Goal: Information Seeking & Learning: Learn about a topic

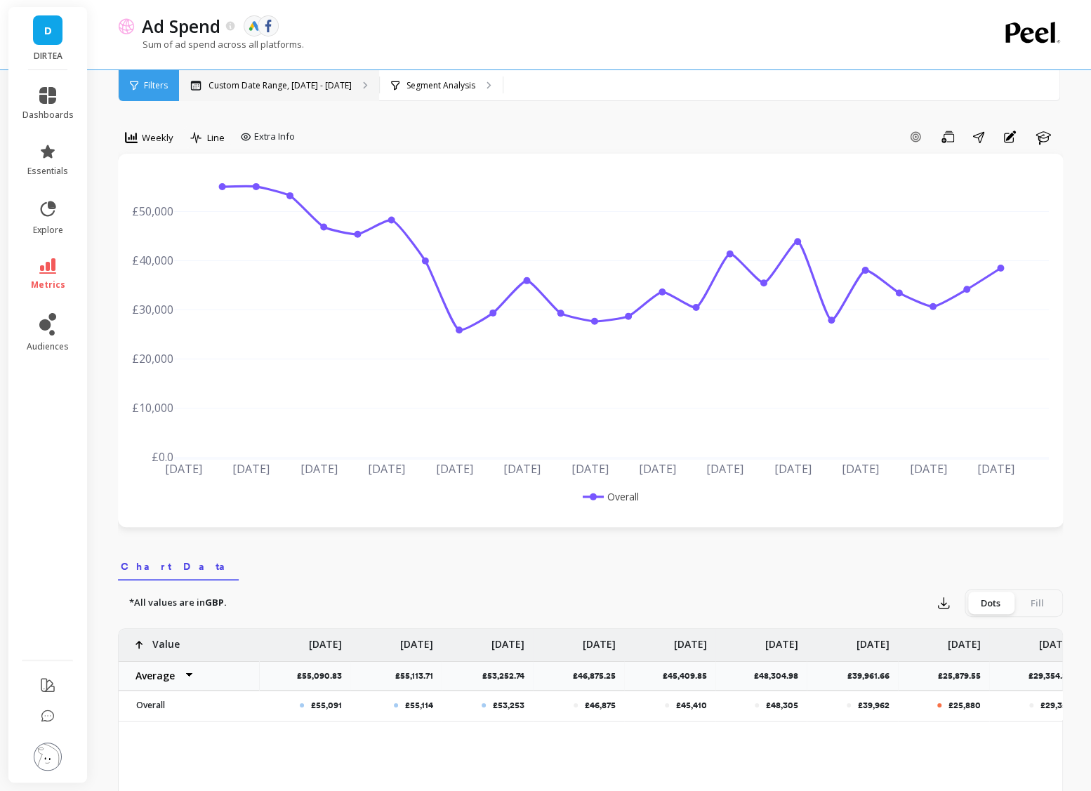
click at [275, 81] on p "Custom Date Range, Apr 1 - Sep 14" at bounding box center [280, 85] width 143 height 11
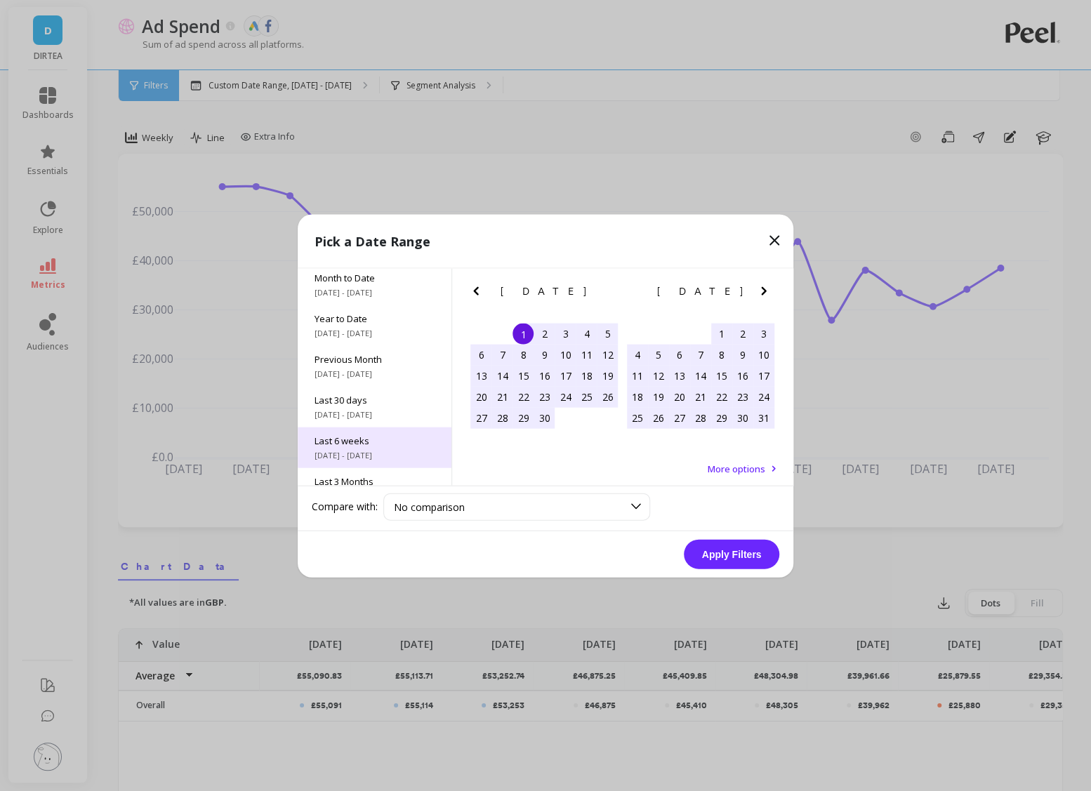
click at [365, 444] on span "Last 6 weeks" at bounding box center [375, 440] width 120 height 13
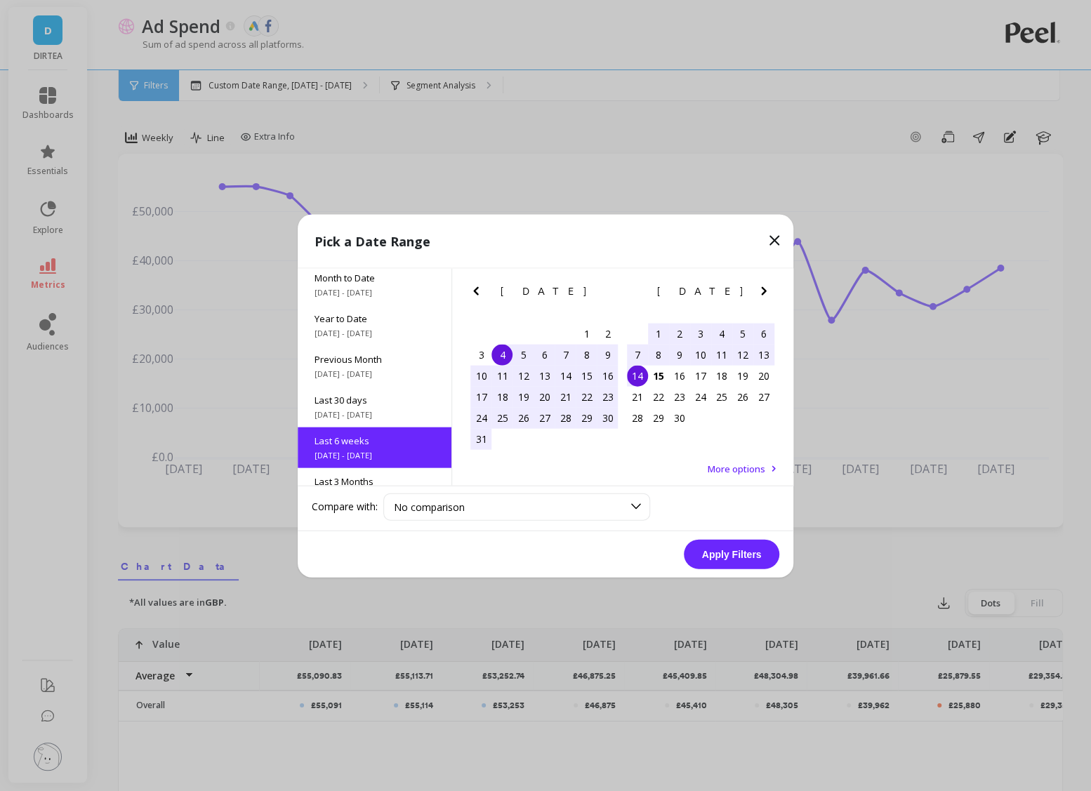
scroll to position [74, 0]
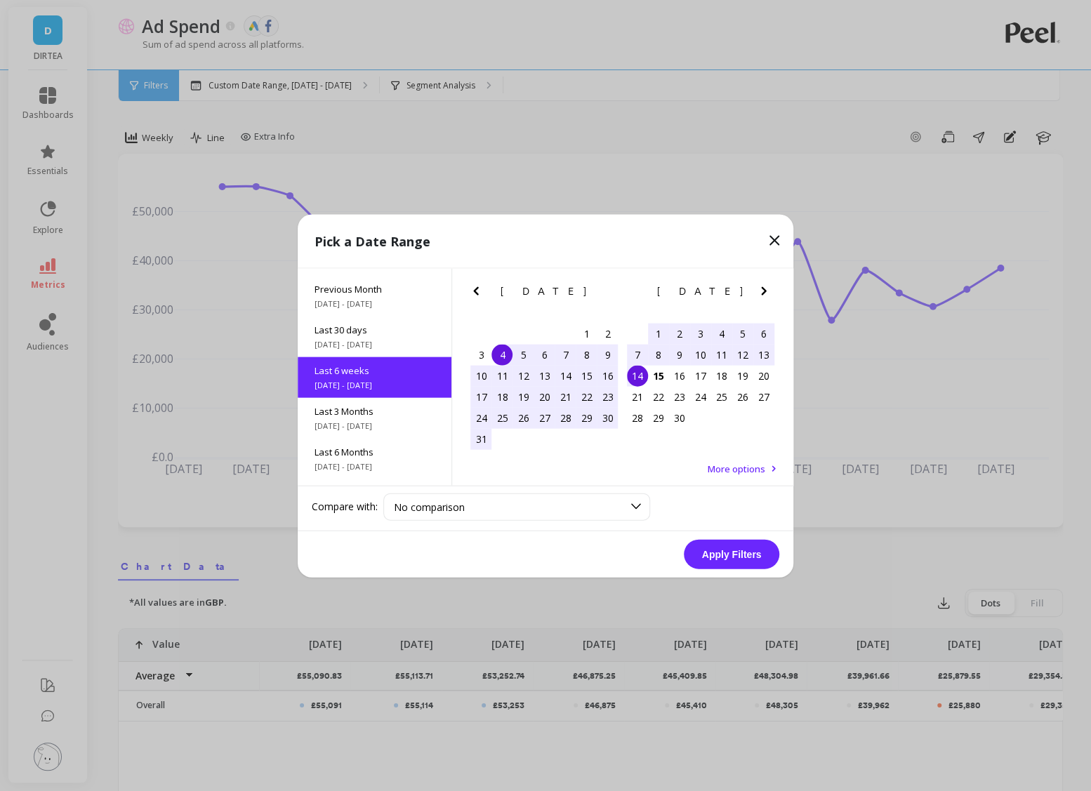
click at [504, 353] on div "4" at bounding box center [502, 354] width 21 height 21
click at [640, 377] on div "14" at bounding box center [637, 375] width 21 height 21
click at [732, 551] on button "Apply Filters" at bounding box center [732, 553] width 96 height 29
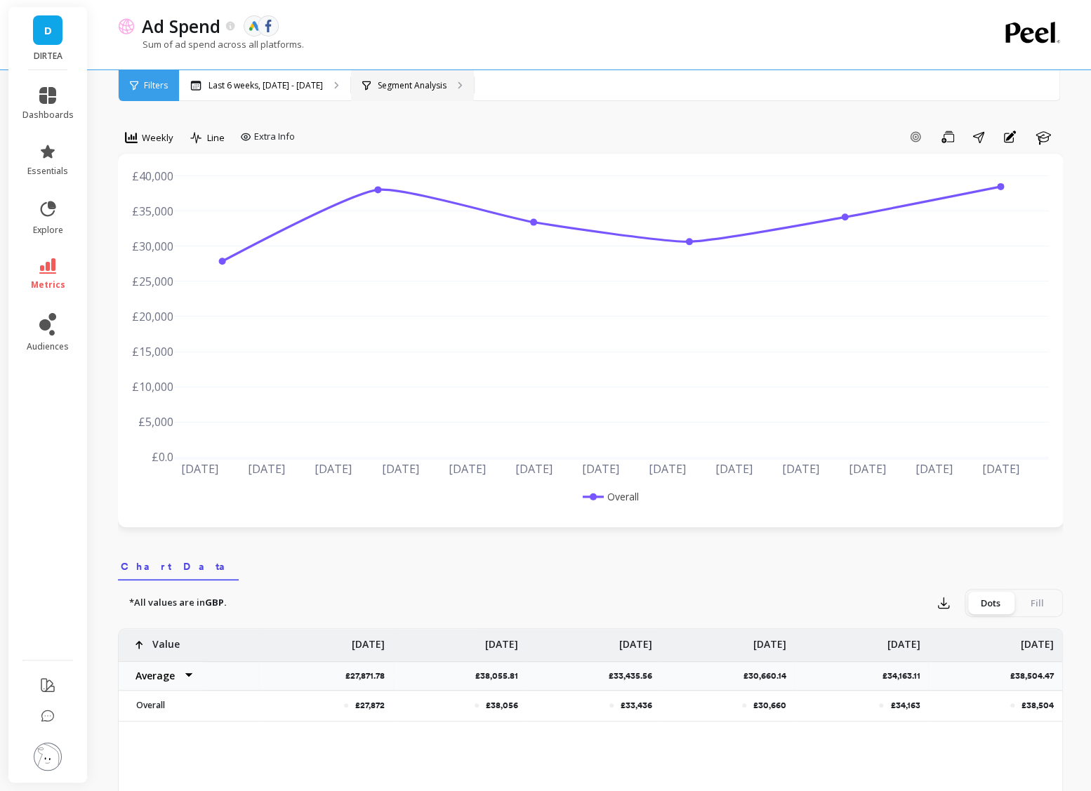
click at [394, 85] on p "Segment Analysis" at bounding box center [412, 85] width 69 height 11
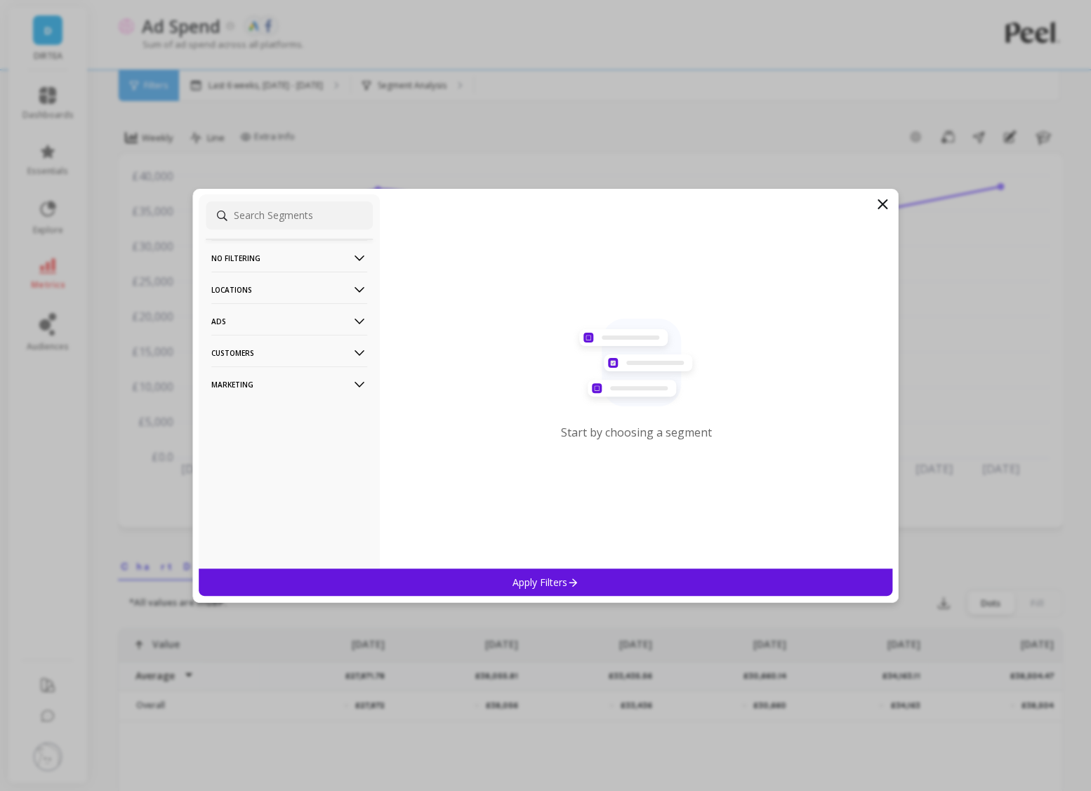
click at [347, 291] on p "Locations" at bounding box center [289, 290] width 156 height 36
click at [276, 314] on div "Countries" at bounding box center [289, 316] width 167 height 22
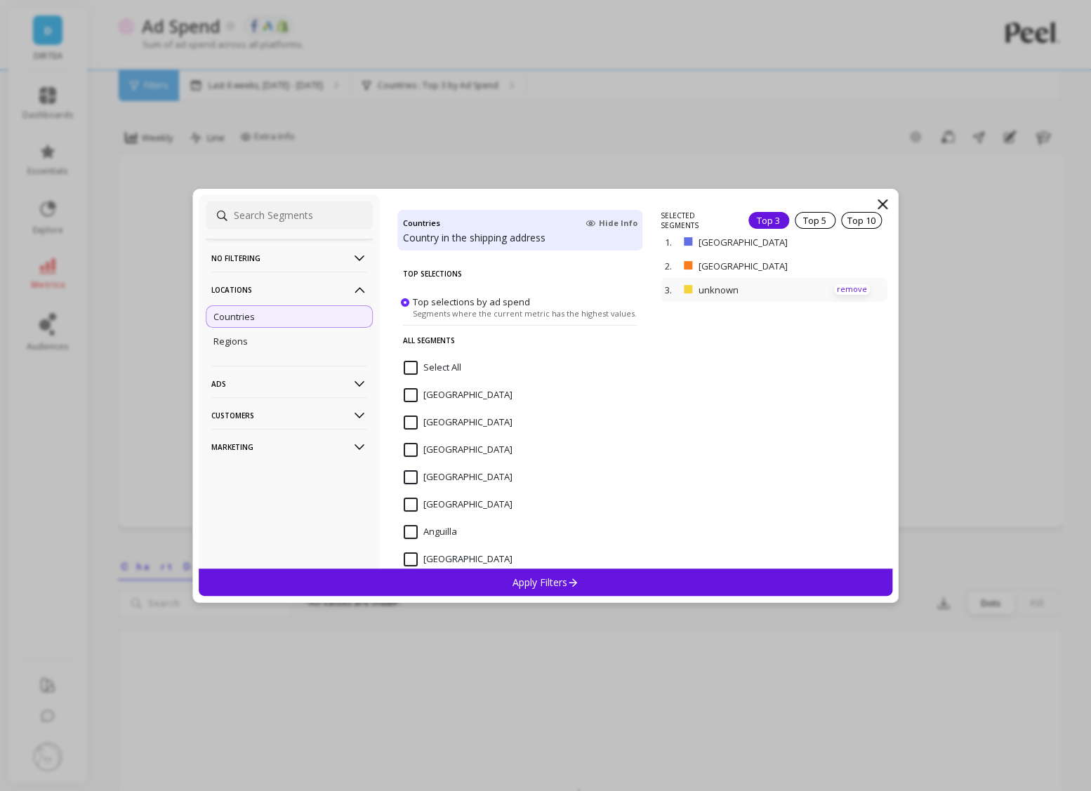
click at [855, 287] on p "remove" at bounding box center [852, 289] width 36 height 11
click at [546, 580] on p "Apply Filters" at bounding box center [546, 582] width 67 height 13
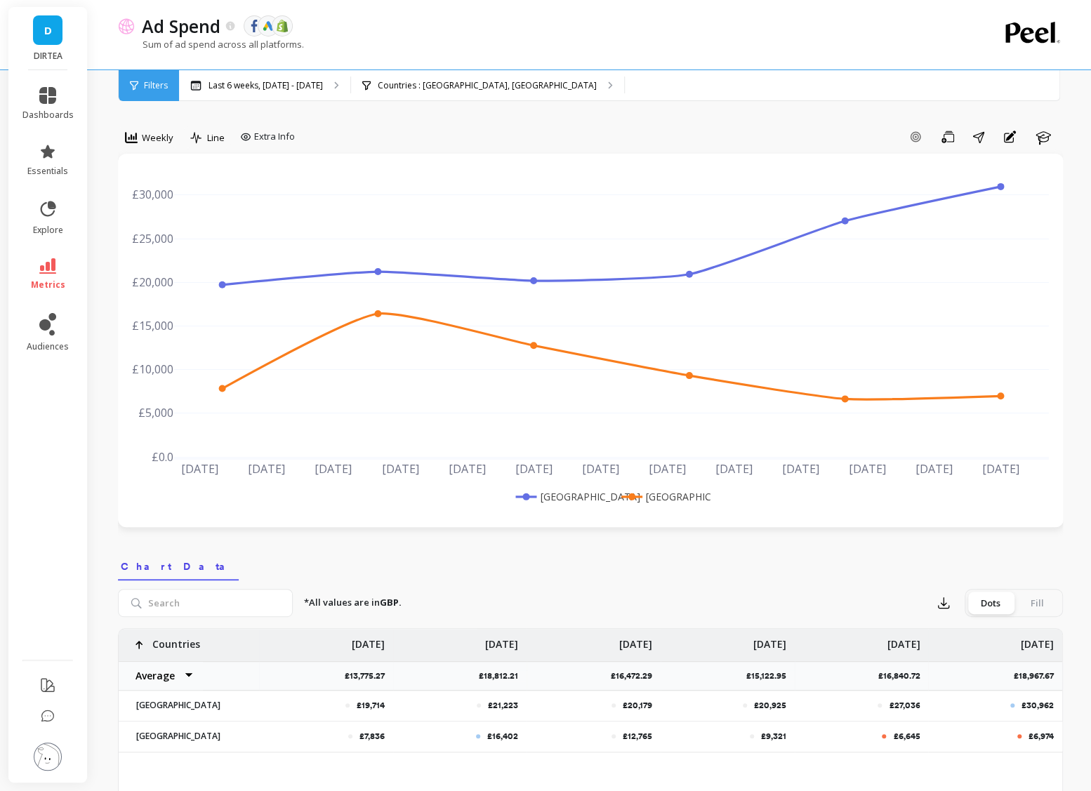
click at [581, 499] on rect at bounding box center [565, 496] width 104 height 15
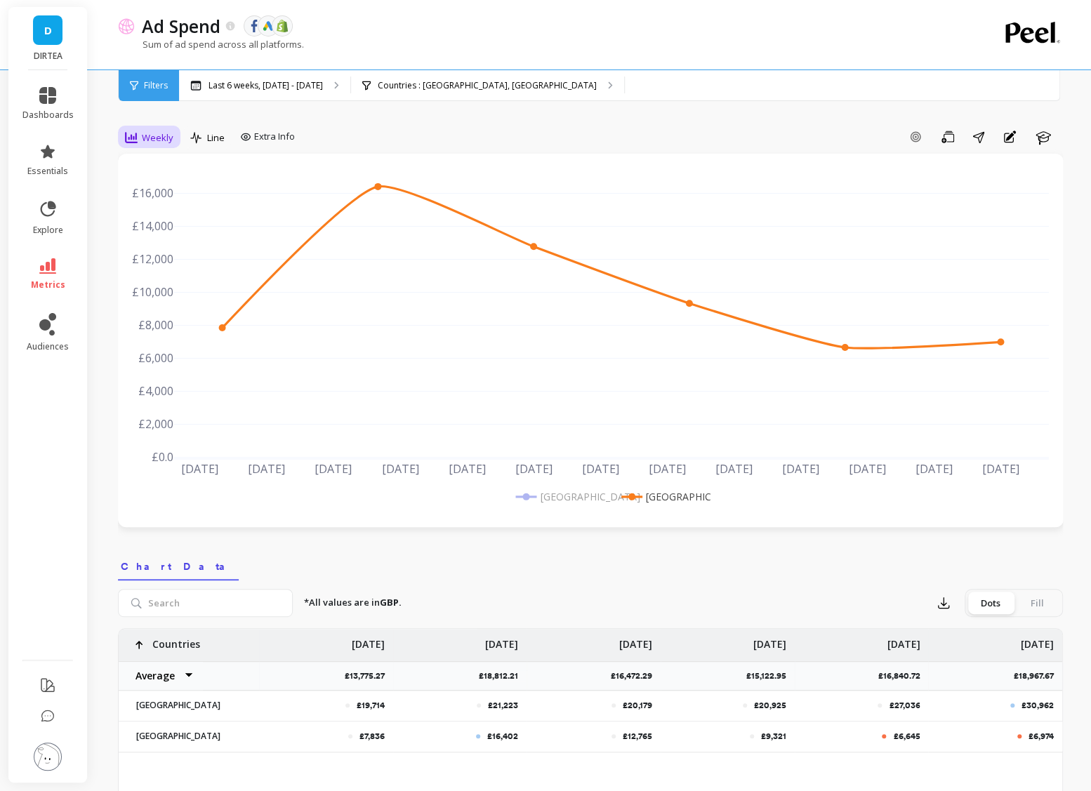
click at [140, 136] on div "Weekly" at bounding box center [149, 137] width 48 height 17
click at [166, 196] on div "Daily" at bounding box center [170, 196] width 80 height 13
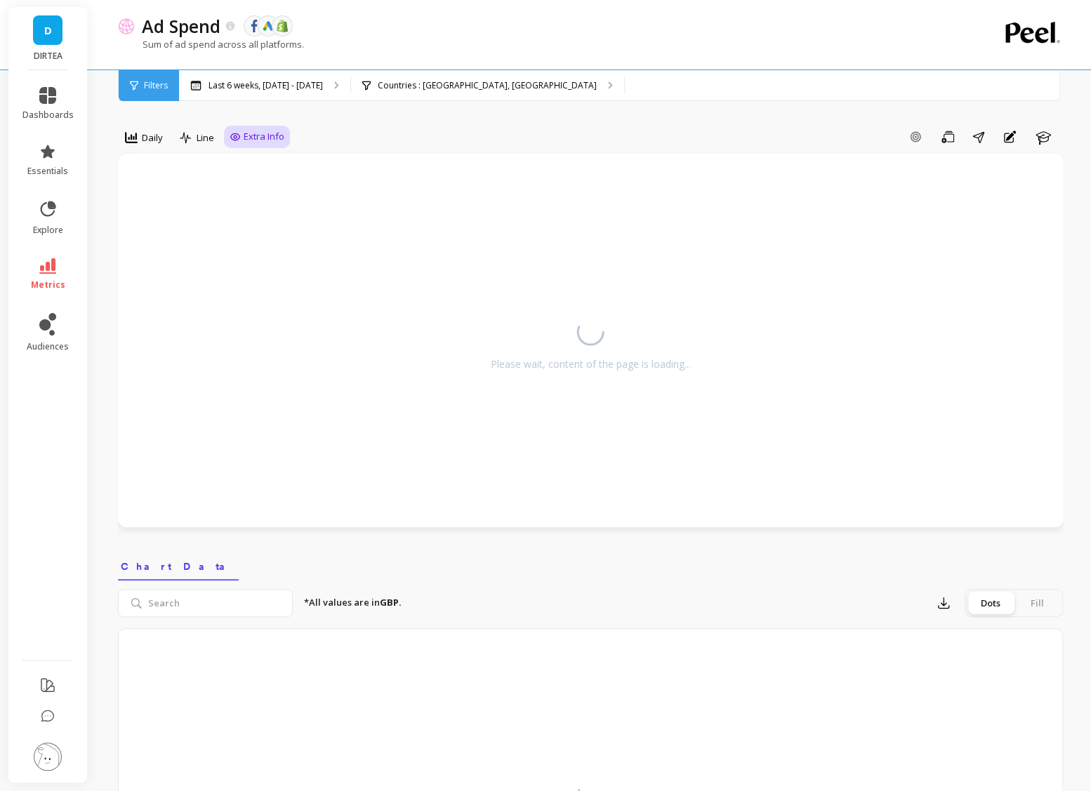
click at [257, 143] on div "Extra Info" at bounding box center [257, 137] width 66 height 22
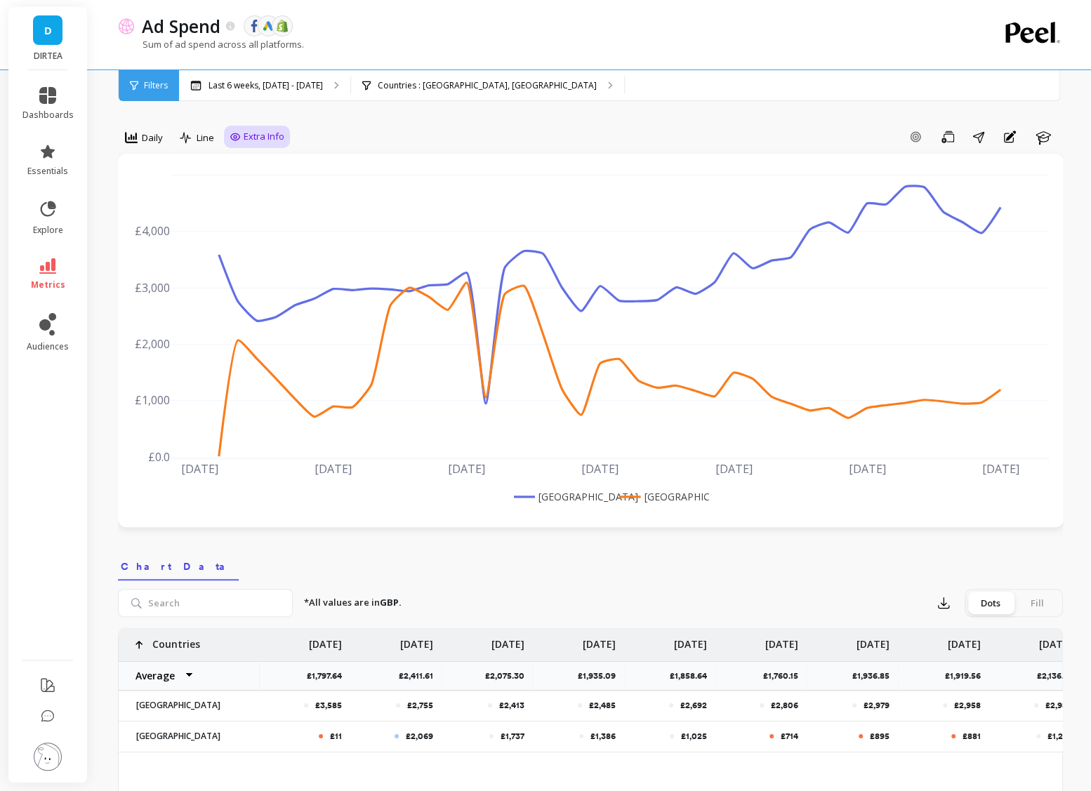
click at [259, 133] on span "Extra Info" at bounding box center [264, 137] width 41 height 14
click at [258, 219] on input "Values" at bounding box center [260, 219] width 49 height 14
checkbox input "true"
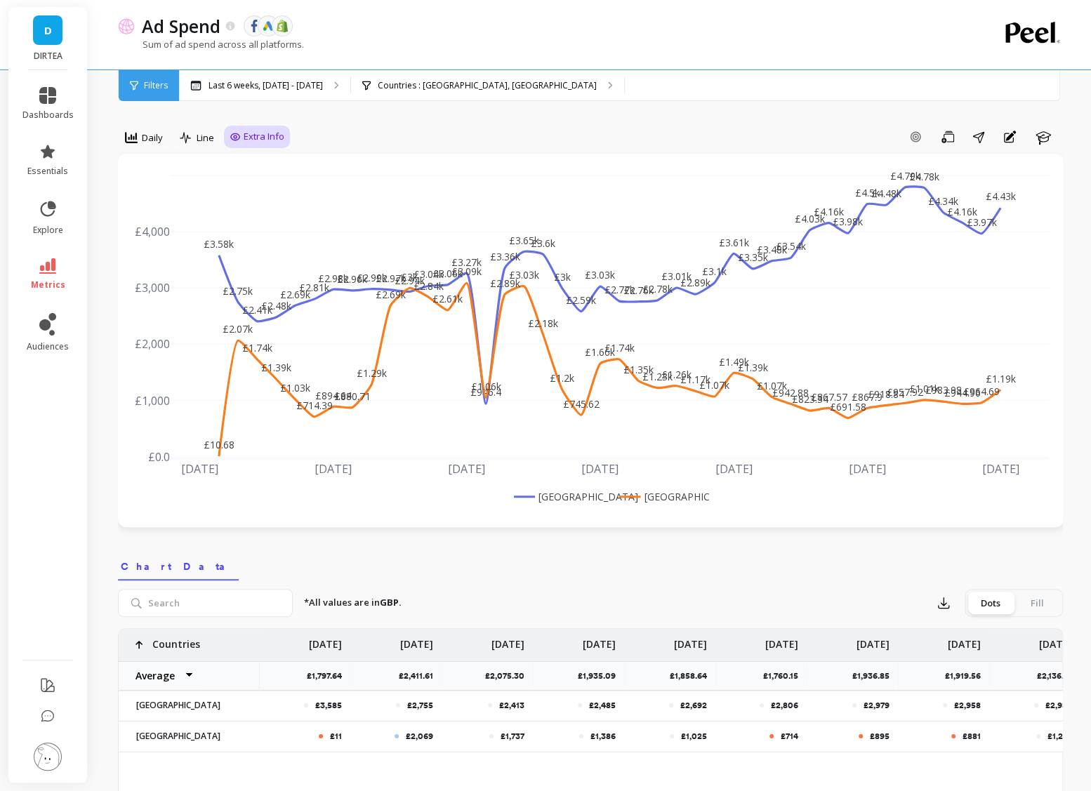
click at [577, 496] on rect at bounding box center [563, 496] width 104 height 15
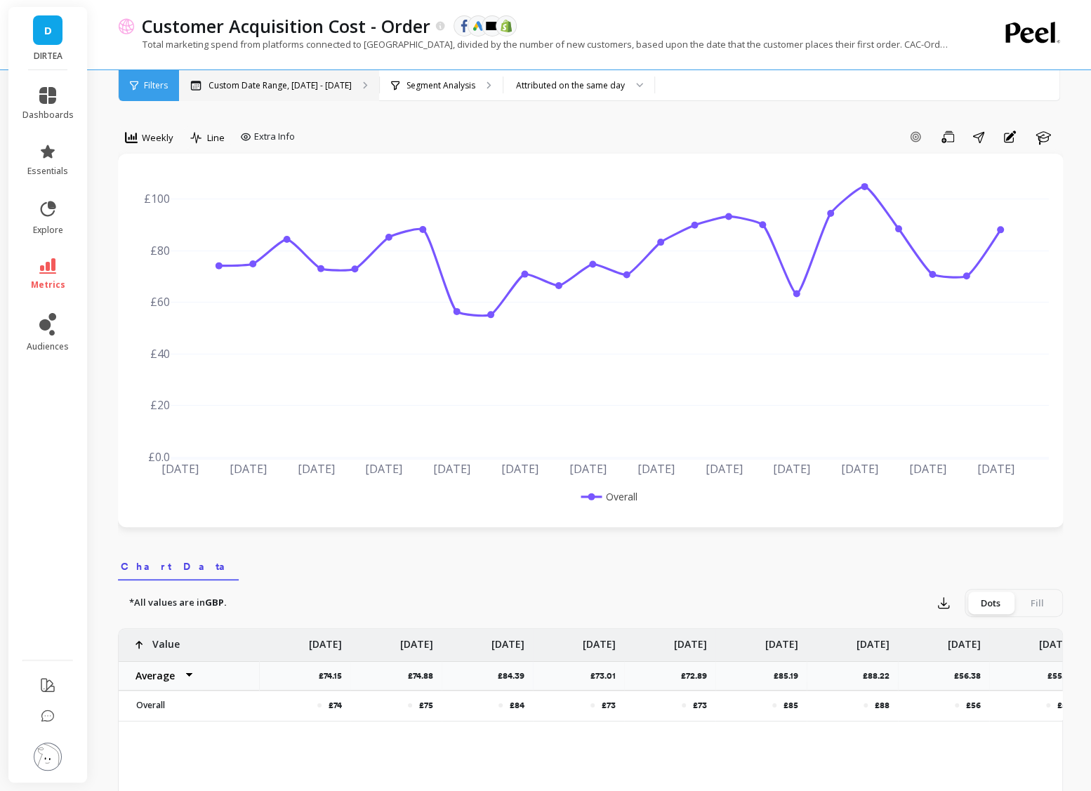
click at [338, 84] on p "Custom Date Range, [DATE] - [DATE]" at bounding box center [280, 85] width 143 height 11
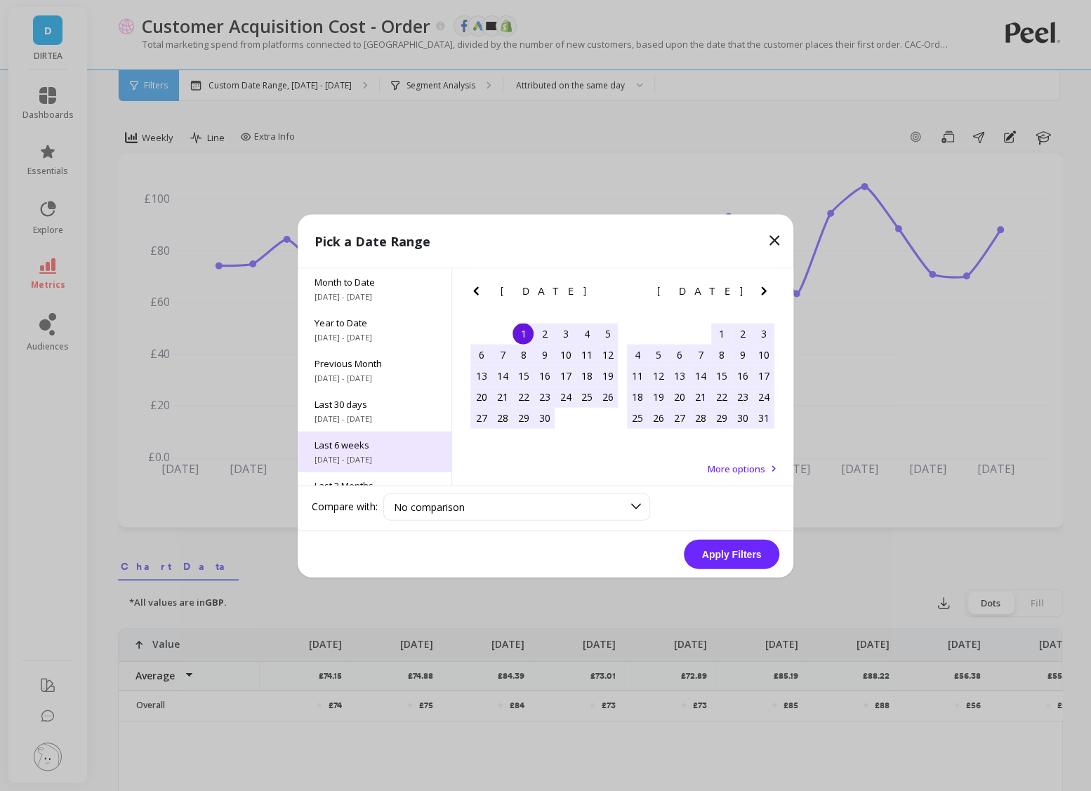
click at [396, 454] on span "8/4/2025 - 9/14/2025" at bounding box center [375, 459] width 120 height 11
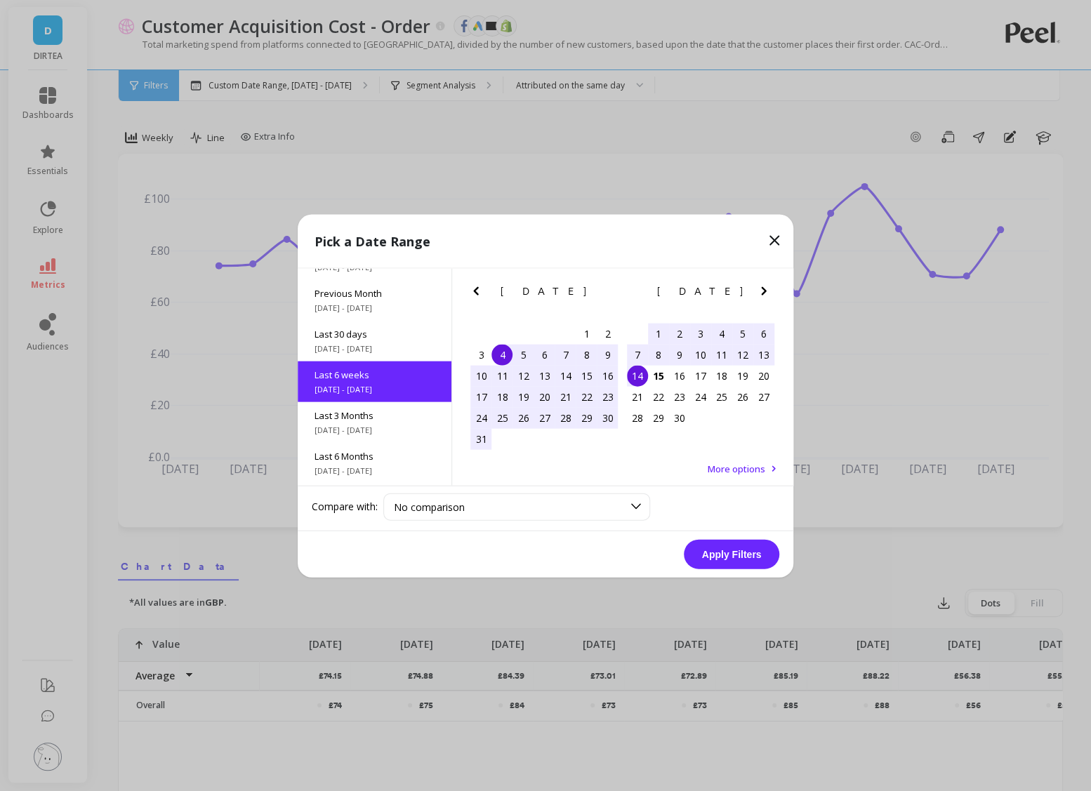
scroll to position [74, 0]
click at [593, 334] on div "1" at bounding box center [586, 333] width 21 height 21
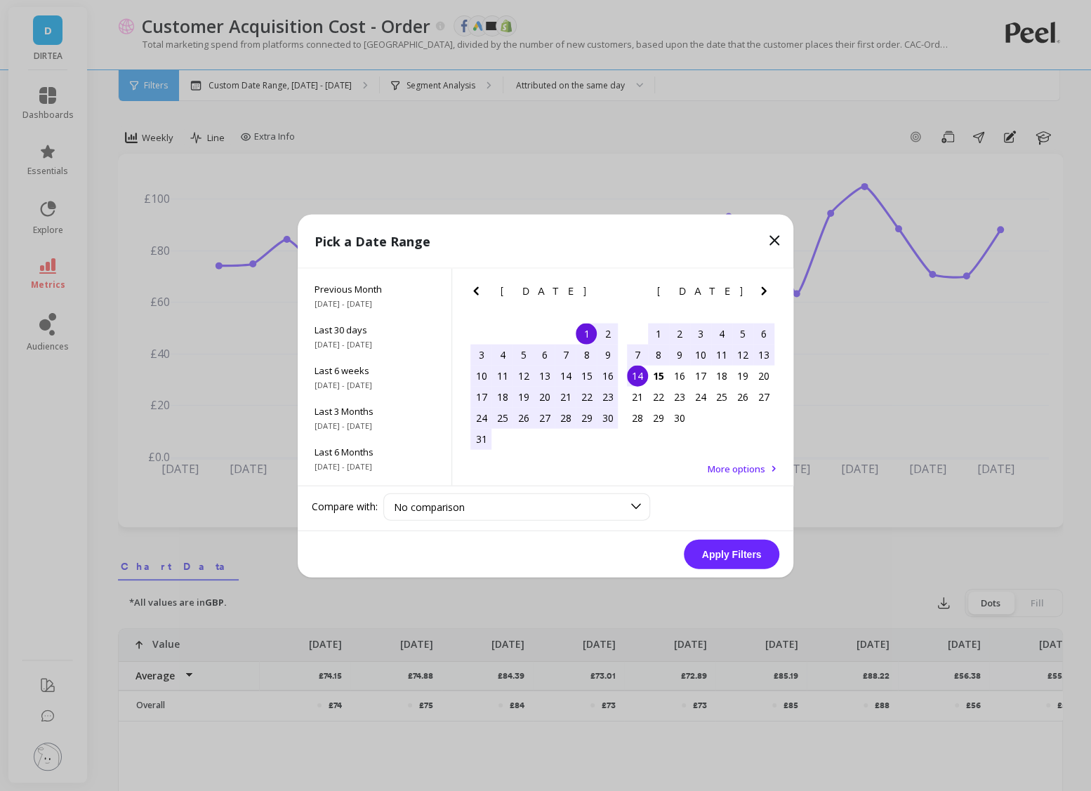
click at [640, 368] on div "14" at bounding box center [637, 375] width 21 height 21
click at [739, 554] on button "Apply Filters" at bounding box center [732, 553] width 96 height 29
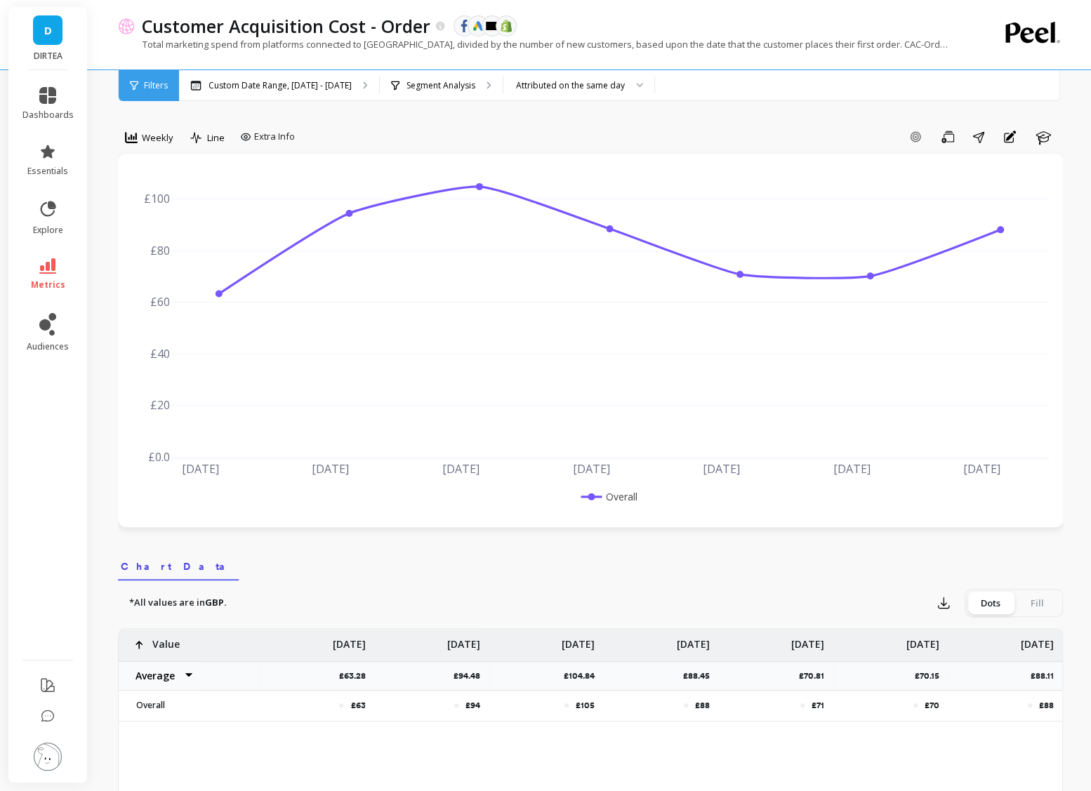
click at [449, 69] on div "Customer Acquisition Cost - Order The data you are viewing comes from: Facebook…" at bounding box center [533, 35] width 830 height 70
click at [447, 81] on p "Segment Analysis" at bounding box center [441, 85] width 69 height 11
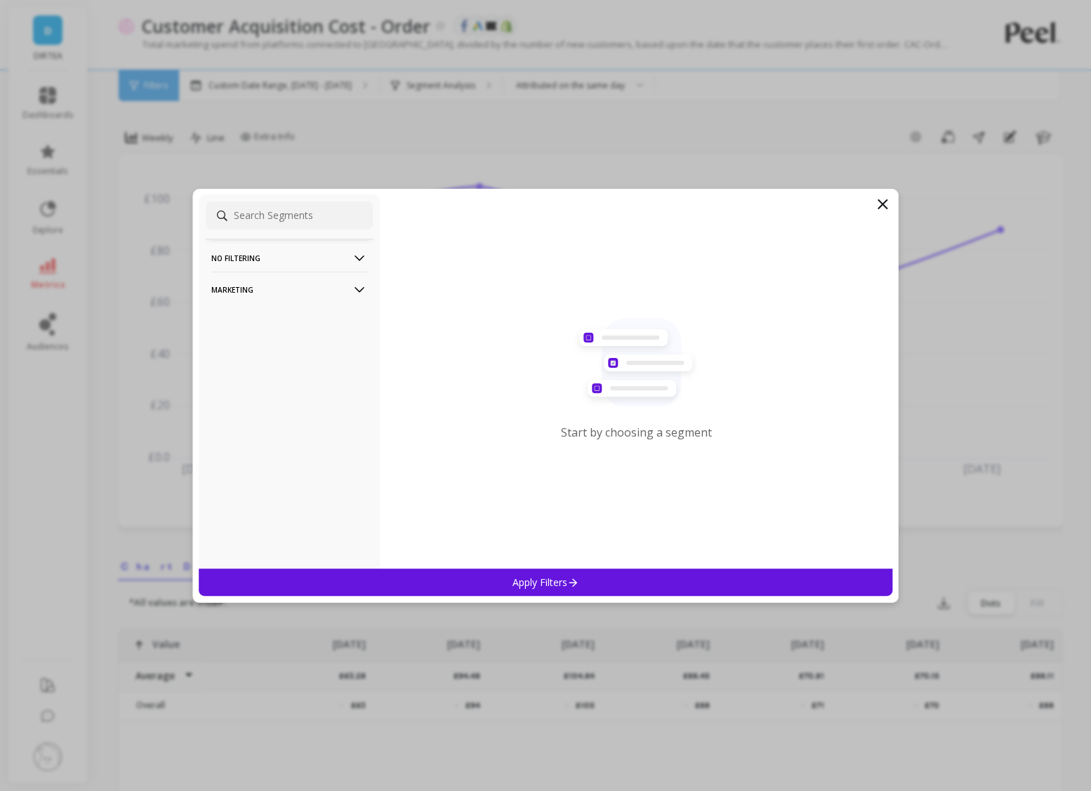
click at [302, 289] on p "Marketing" at bounding box center [289, 290] width 156 height 36
click at [268, 369] on div "Countries" at bounding box center [289, 366] width 167 height 22
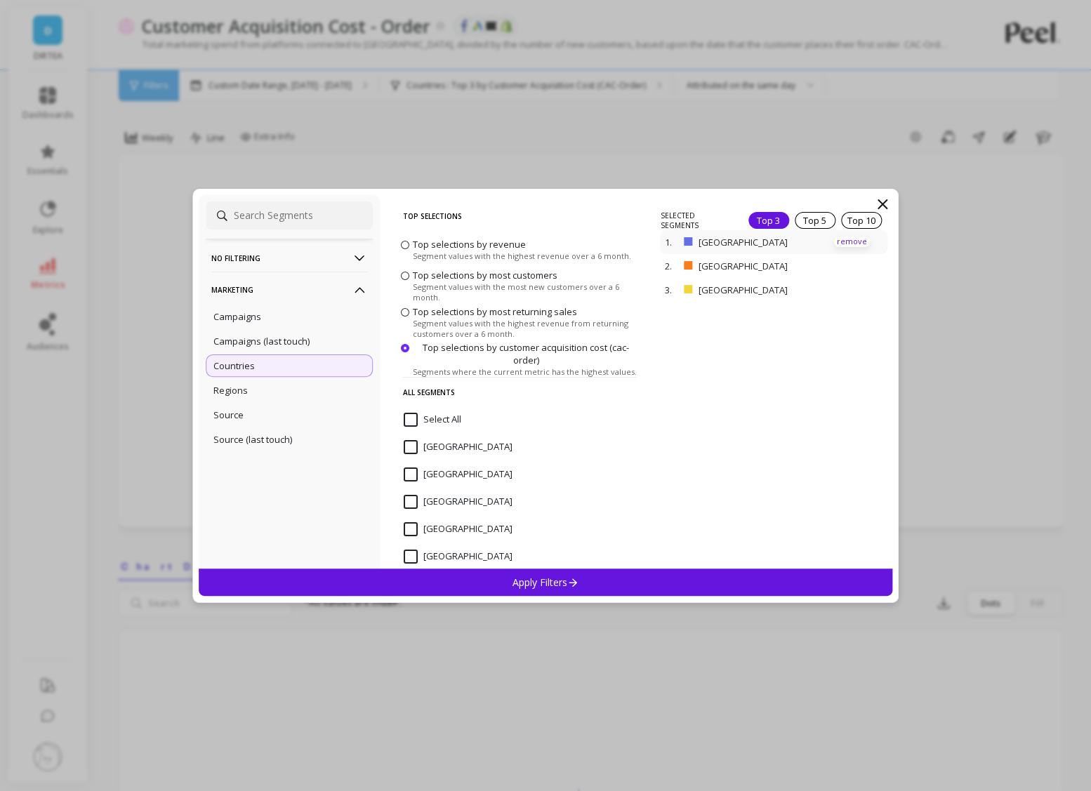
click at [862, 242] on p "remove" at bounding box center [852, 242] width 36 height 11
click at [680, 581] on div "Apply Filters" at bounding box center [546, 582] width 694 height 27
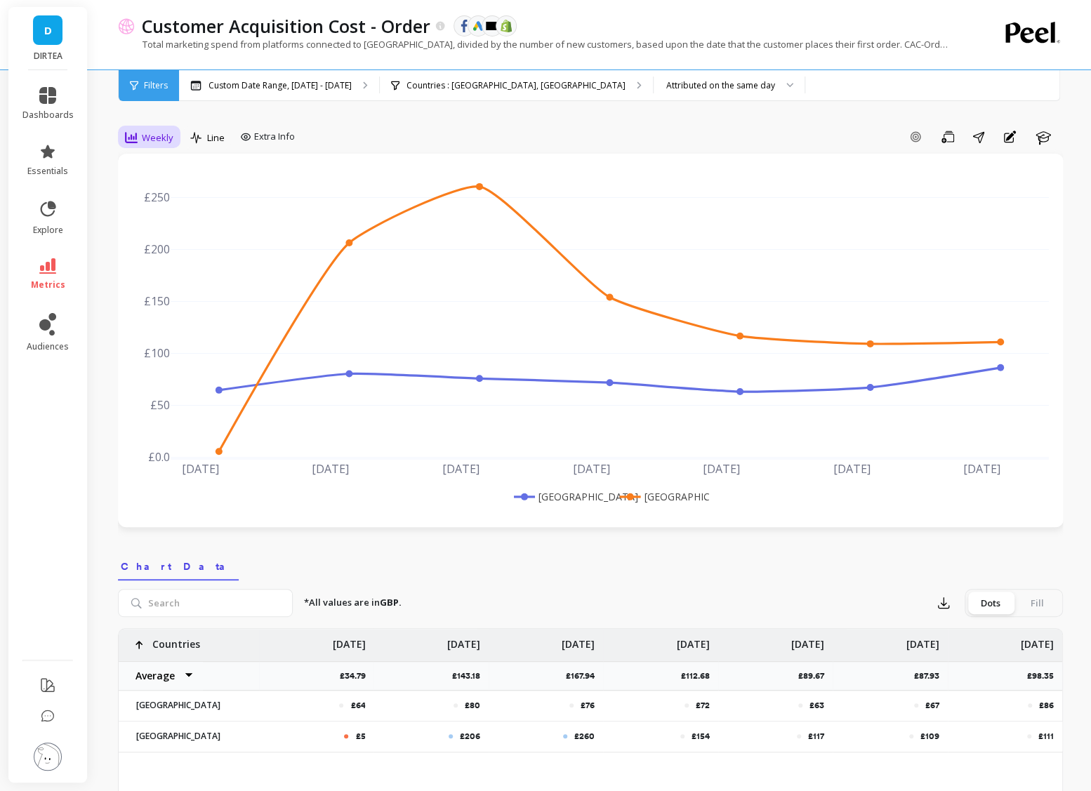
click at [164, 138] on span "Weekly" at bounding box center [158, 137] width 32 height 13
click at [171, 194] on div "Daily" at bounding box center [170, 196] width 80 height 13
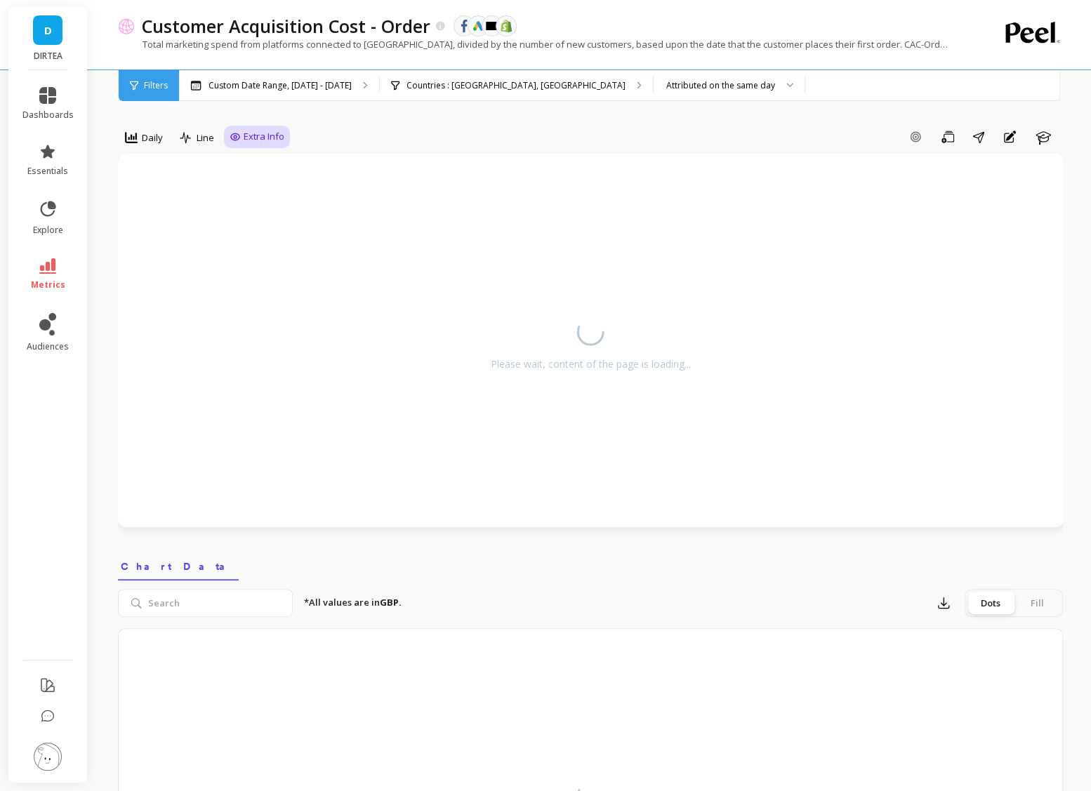
click at [268, 136] on span "Extra Info" at bounding box center [264, 137] width 41 height 14
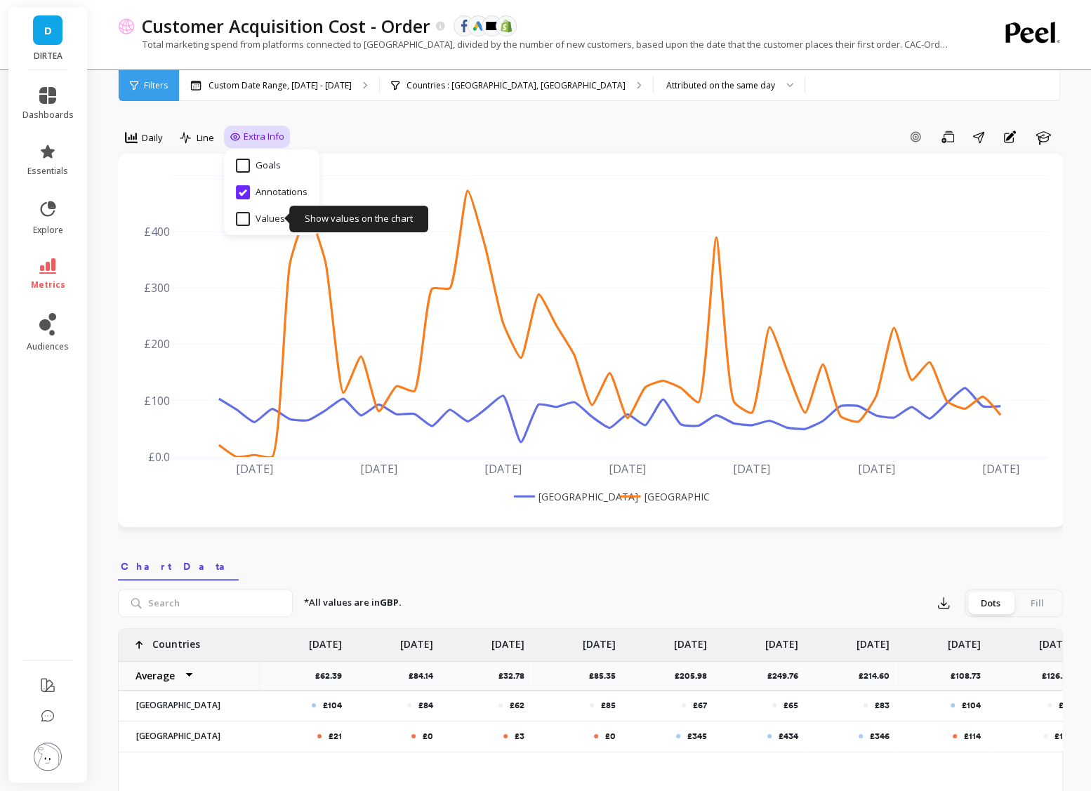
click at [245, 221] on input "Values" at bounding box center [260, 219] width 49 height 14
checkbox input "true"
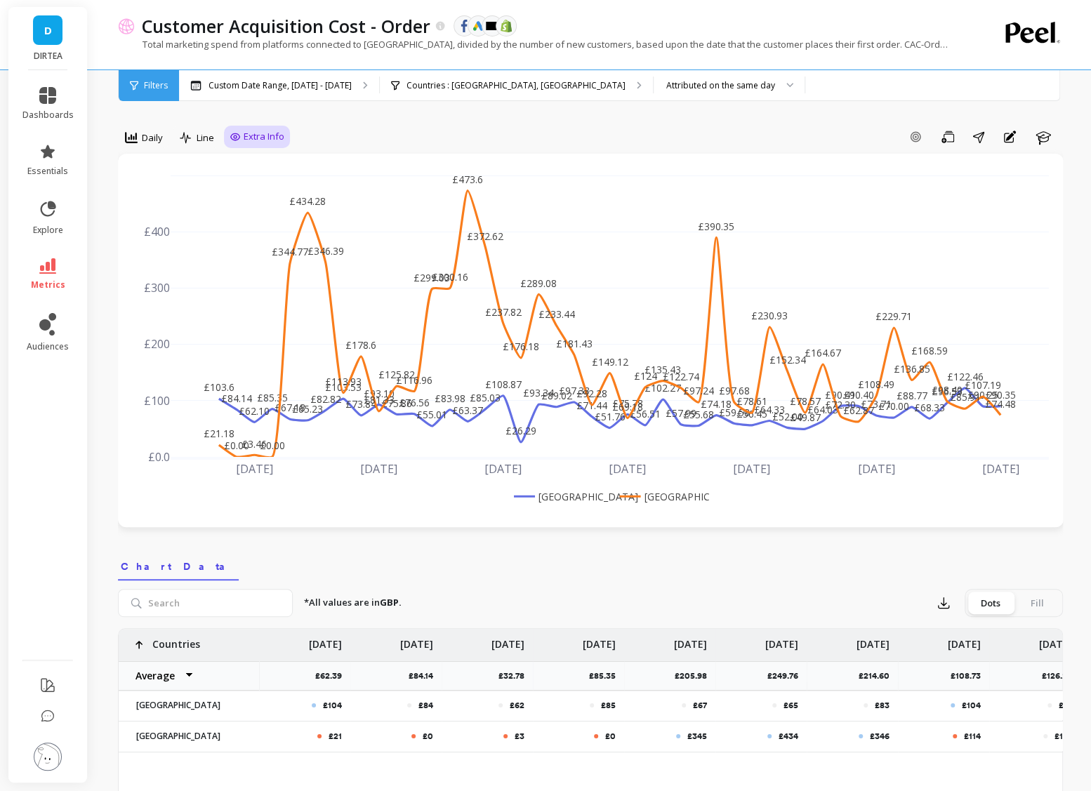
click at [356, 129] on div "Add Goal Save Share Annotations Learn" at bounding box center [676, 137] width 773 height 22
click at [566, 499] on rect at bounding box center [563, 496] width 104 height 15
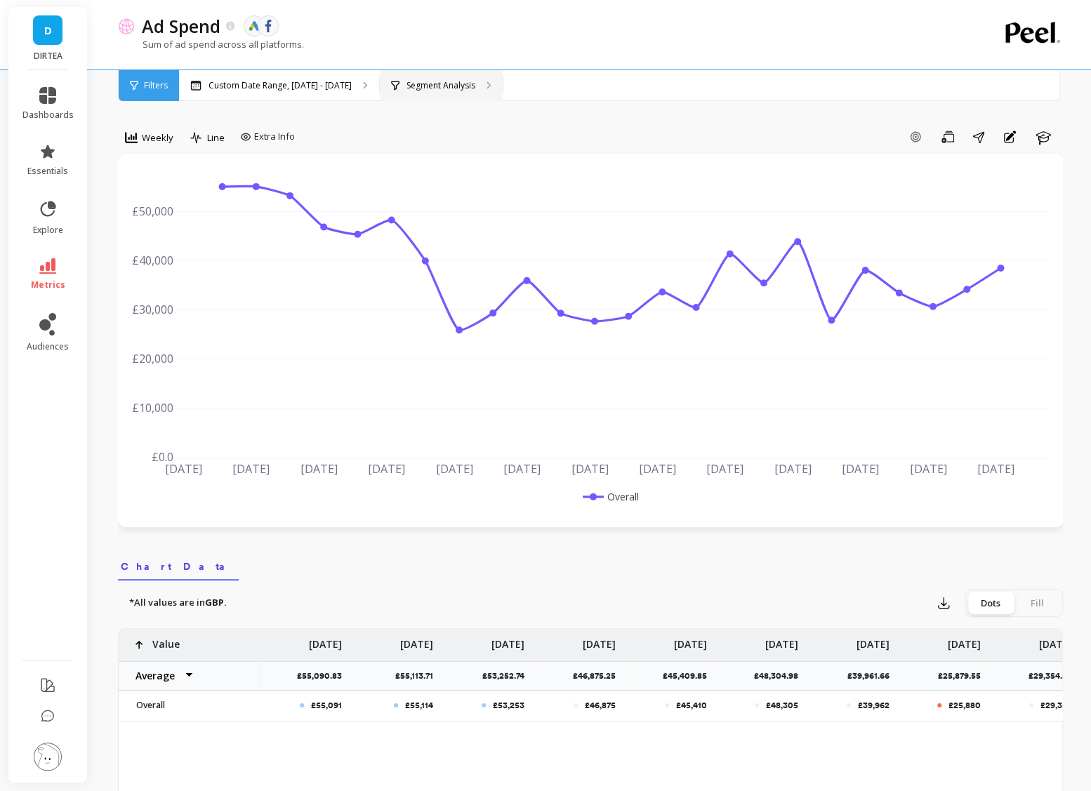
click at [420, 91] on div "Segment Analysis" at bounding box center [441, 85] width 123 height 31
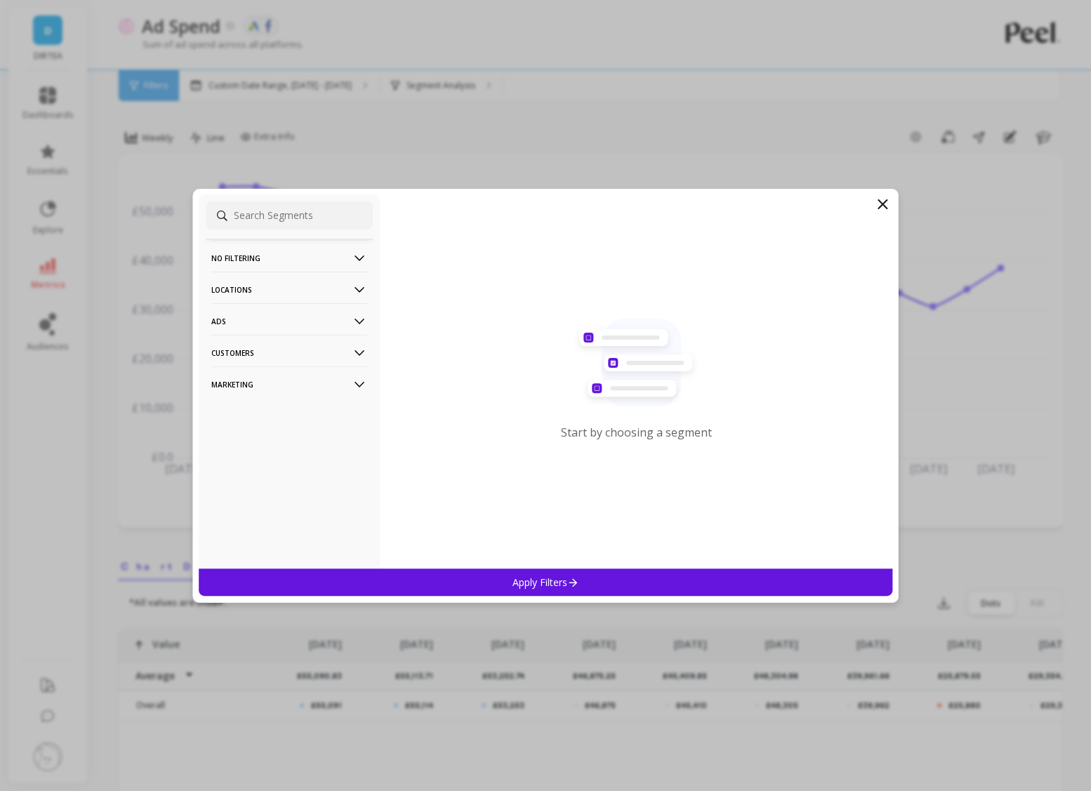
click at [306, 296] on p "Locations" at bounding box center [289, 290] width 156 height 36
click at [294, 318] on div "Countries" at bounding box center [289, 316] width 167 height 22
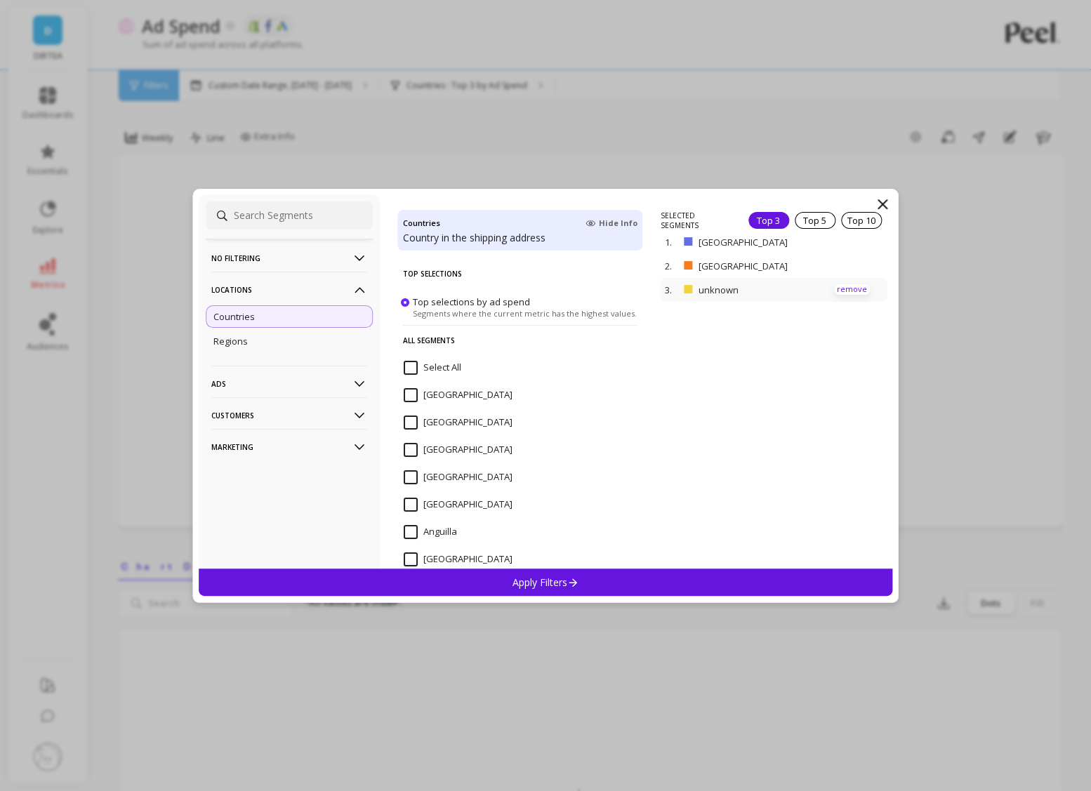
click at [855, 284] on p "remove" at bounding box center [852, 289] width 36 height 11
click at [637, 578] on div "Apply Filters" at bounding box center [546, 582] width 694 height 27
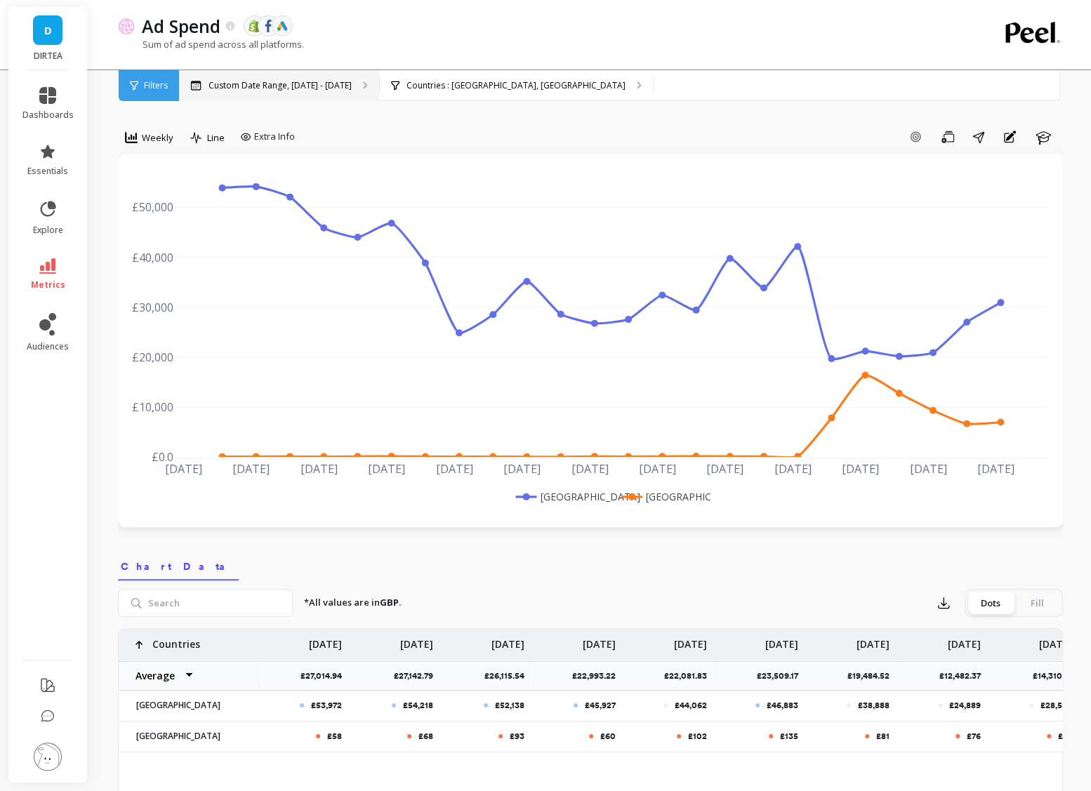
click at [291, 86] on p "Custom Date Range, Apr 1 - Sep 14" at bounding box center [280, 85] width 143 height 11
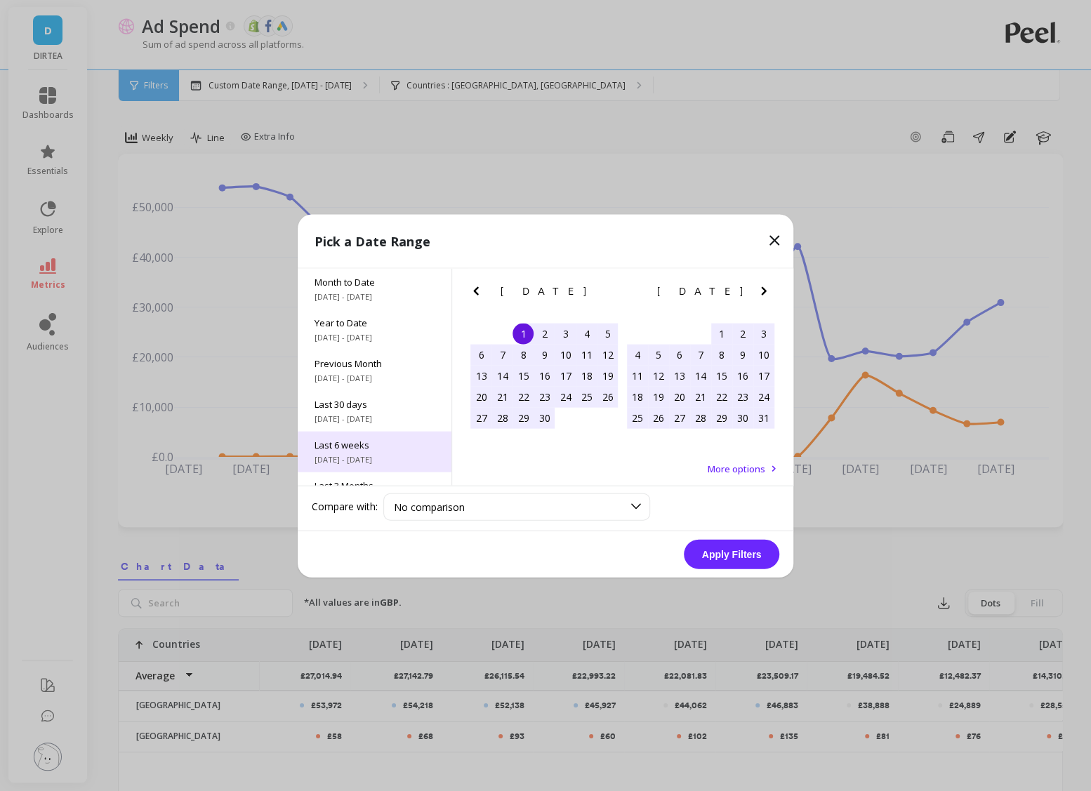
click at [353, 454] on span "8/4/2025 - 9/14/2025" at bounding box center [375, 459] width 120 height 11
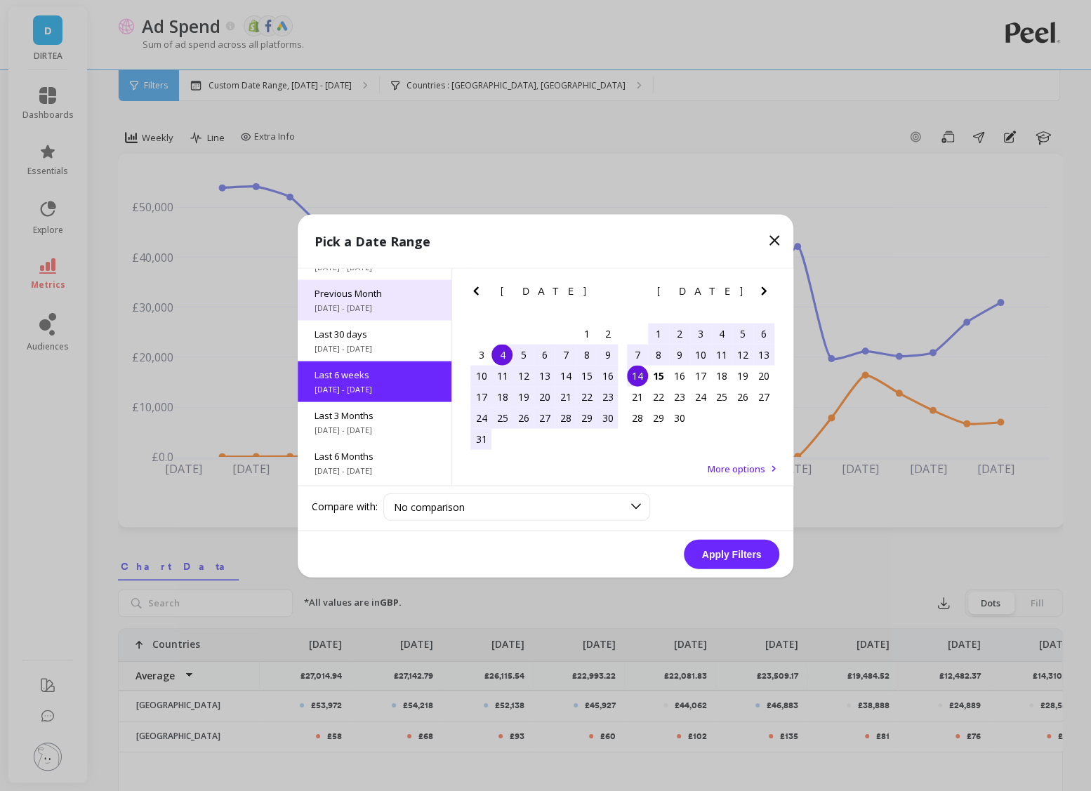
scroll to position [74, 0]
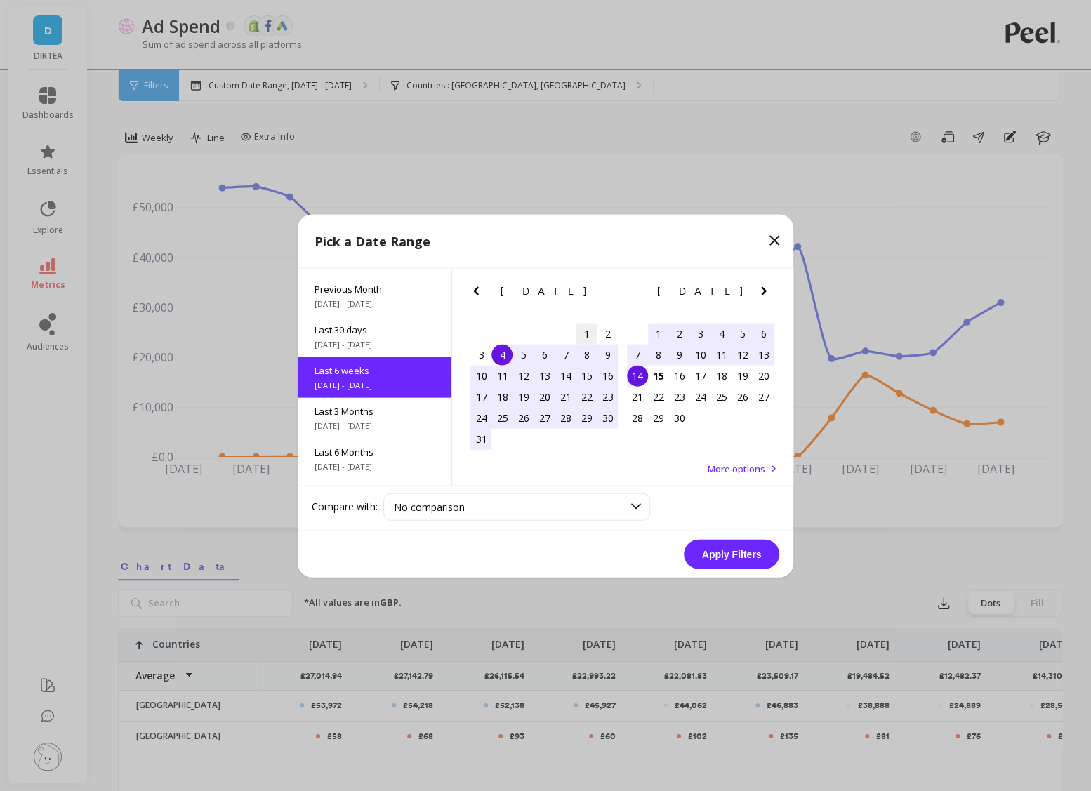
click at [586, 331] on div "1" at bounding box center [586, 333] width 21 height 21
click at [640, 375] on div "14" at bounding box center [637, 375] width 21 height 21
click at [728, 551] on button "Apply Filters" at bounding box center [732, 553] width 96 height 29
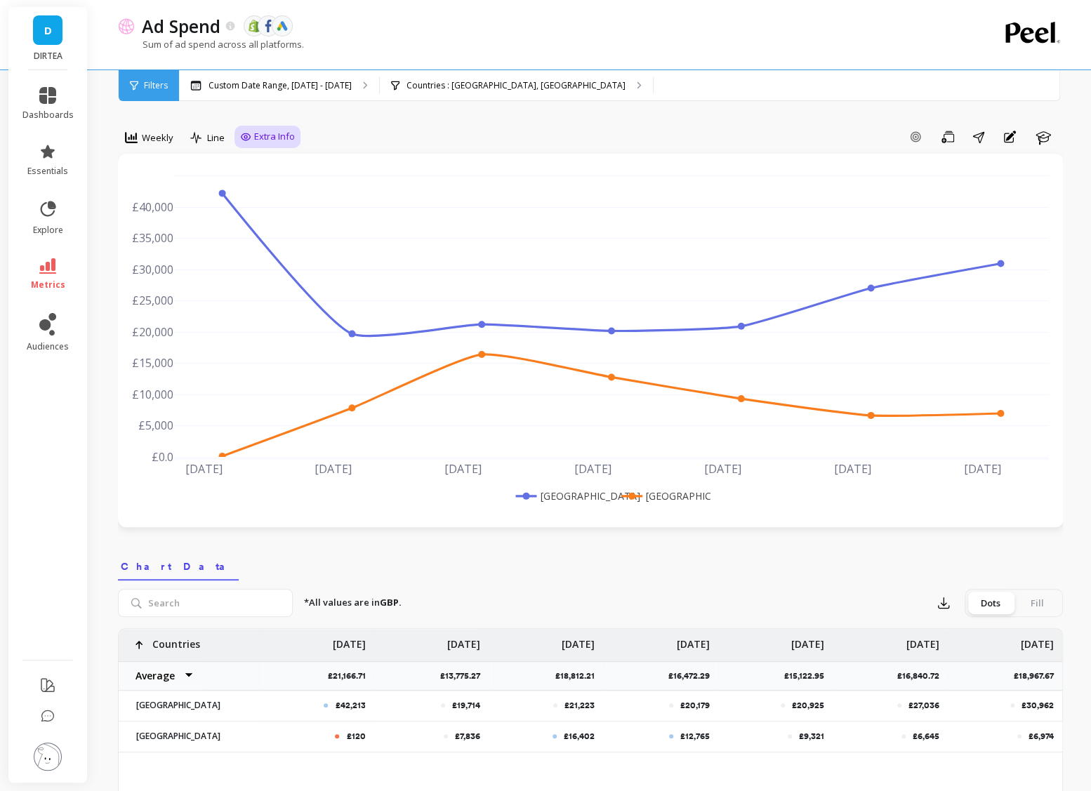
click at [274, 138] on span "Extra Info" at bounding box center [274, 137] width 41 height 14
click at [272, 219] on input "Values" at bounding box center [271, 219] width 49 height 14
checkbox input "true"
click at [149, 121] on div "Weekly Line Extra Info Add Goal Save Share Annotations Learn £42.21k £19.71k £2…" at bounding box center [590, 805] width 945 height 1499
click at [150, 133] on span "Weekly" at bounding box center [158, 137] width 32 height 13
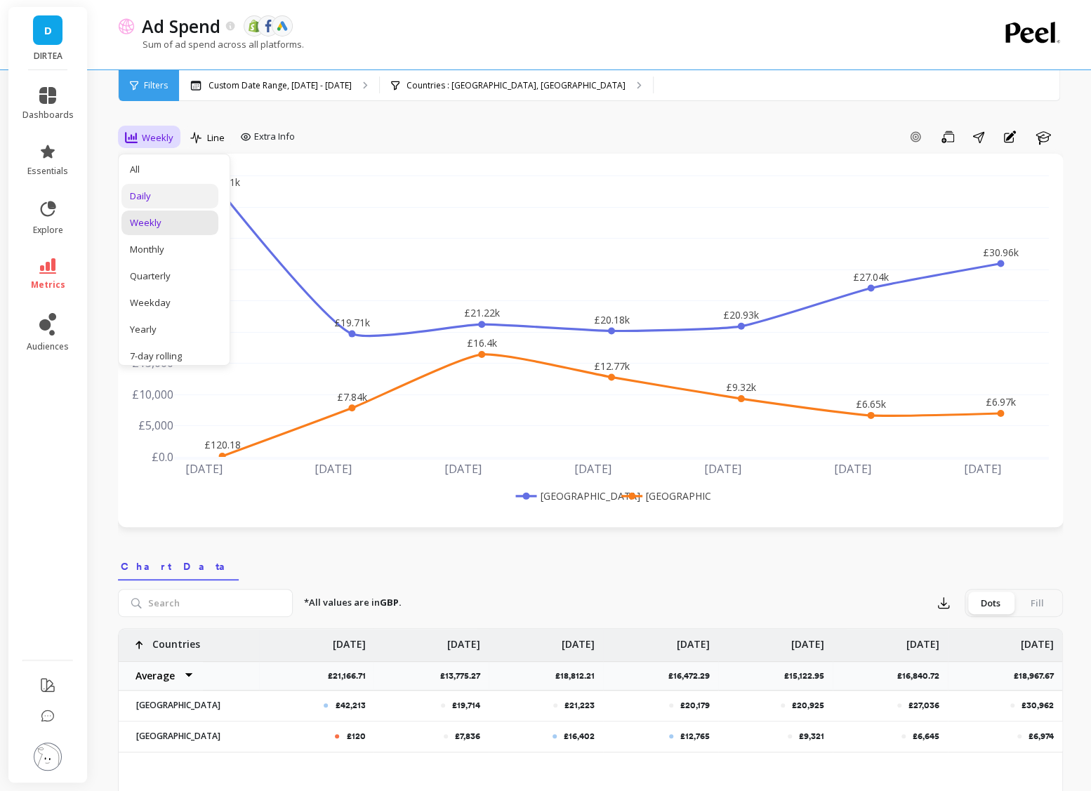
click at [158, 190] on div "Daily" at bounding box center [170, 196] width 80 height 13
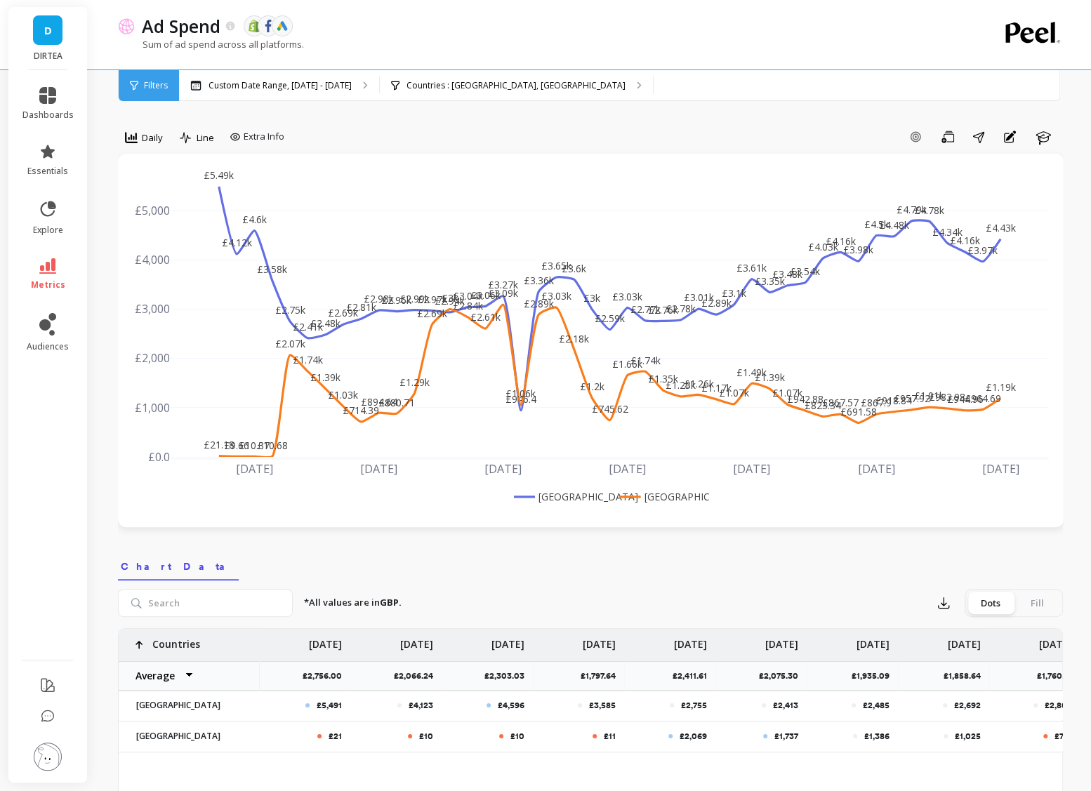
click at [583, 496] on rect at bounding box center [563, 496] width 104 height 15
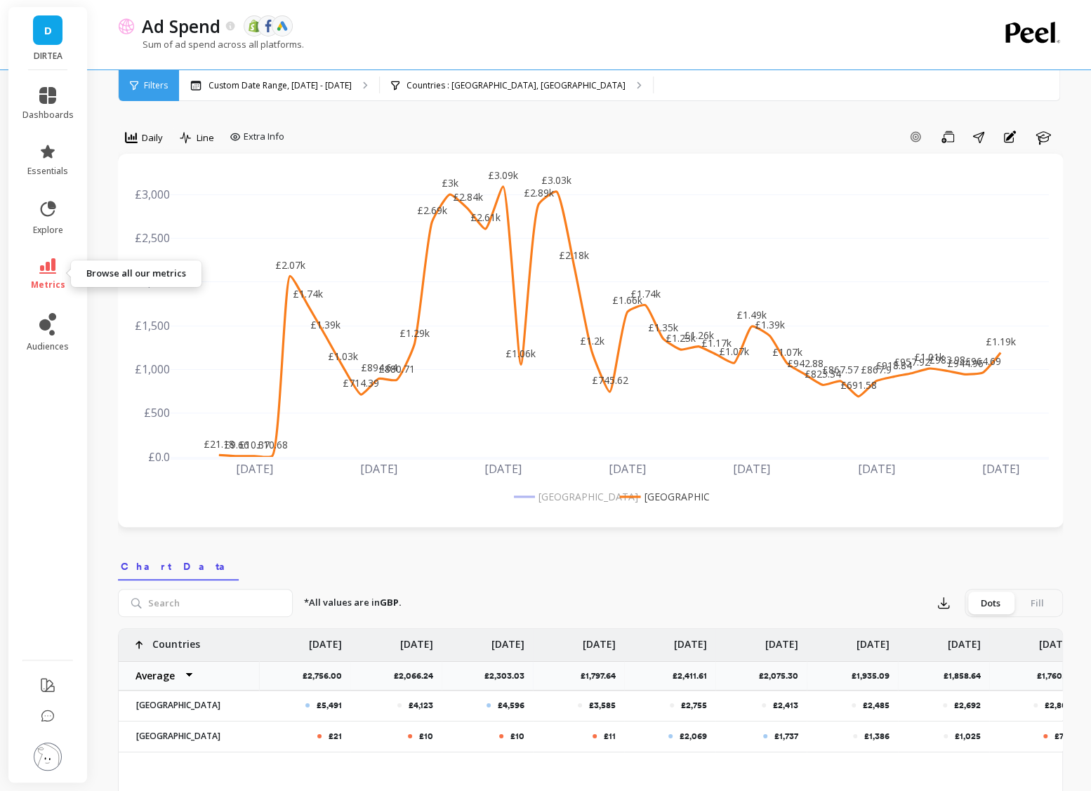
click at [48, 276] on link "metrics" at bounding box center [47, 274] width 51 height 32
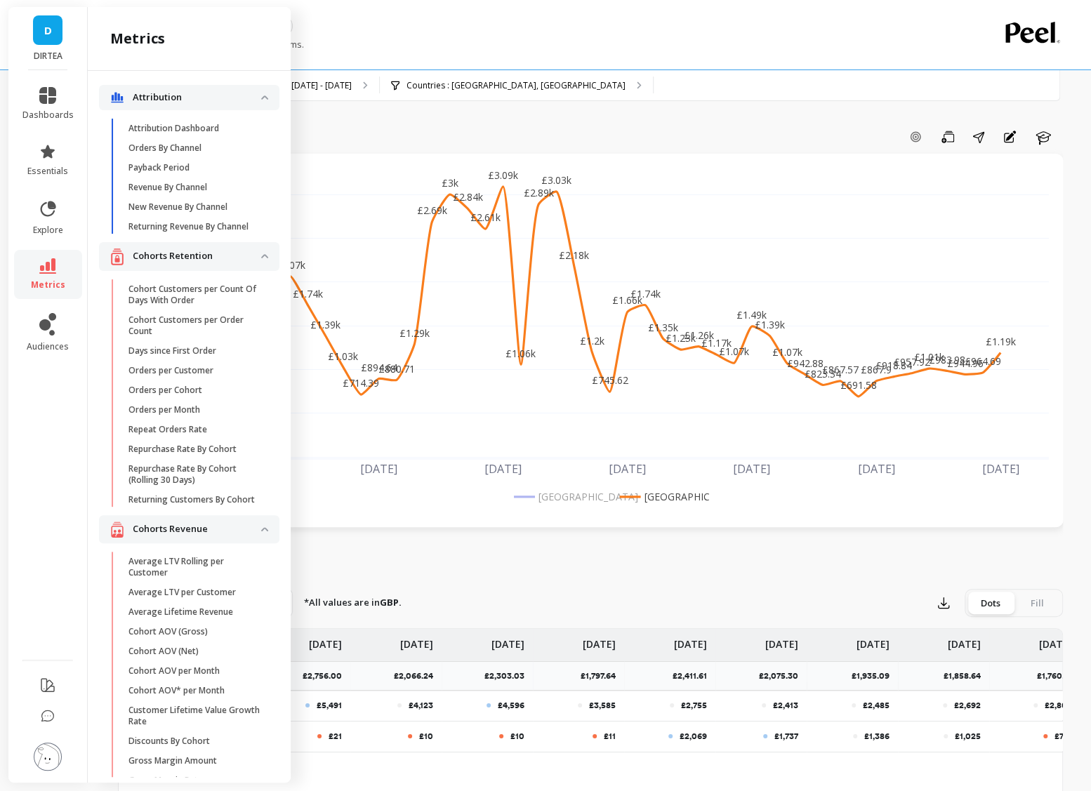
scroll to position [3568, 0]
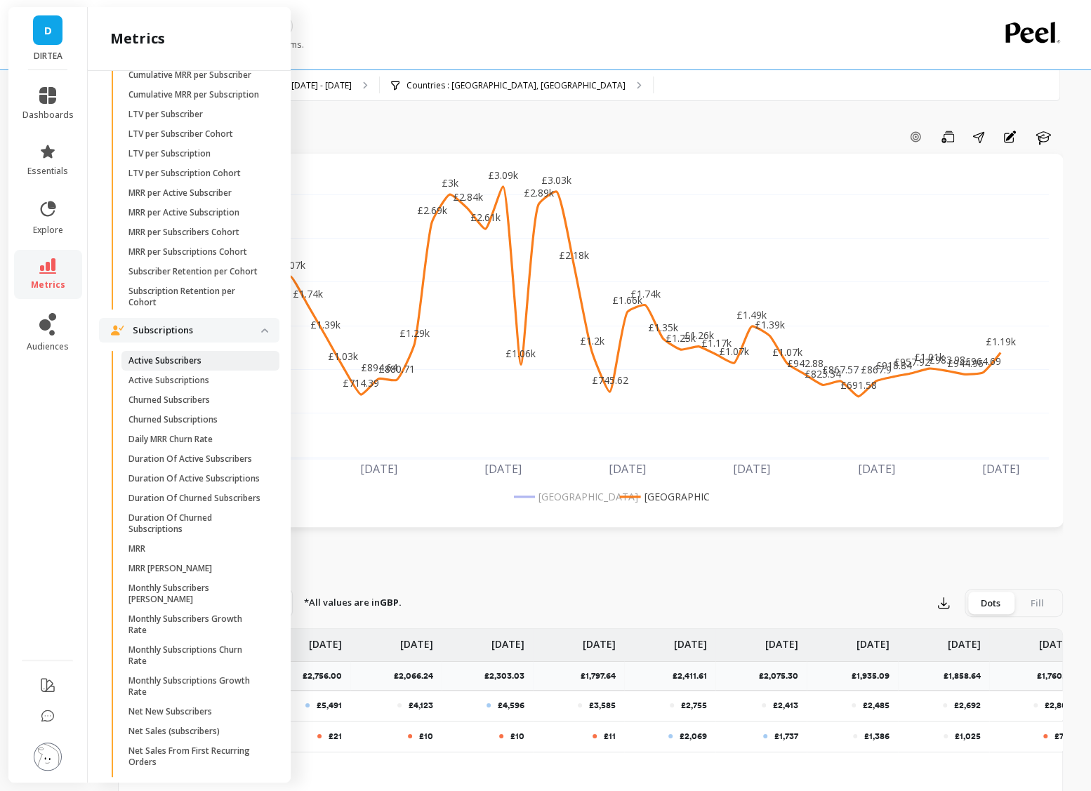
click at [190, 360] on p "Active Subscribers" at bounding box center [165, 360] width 73 height 11
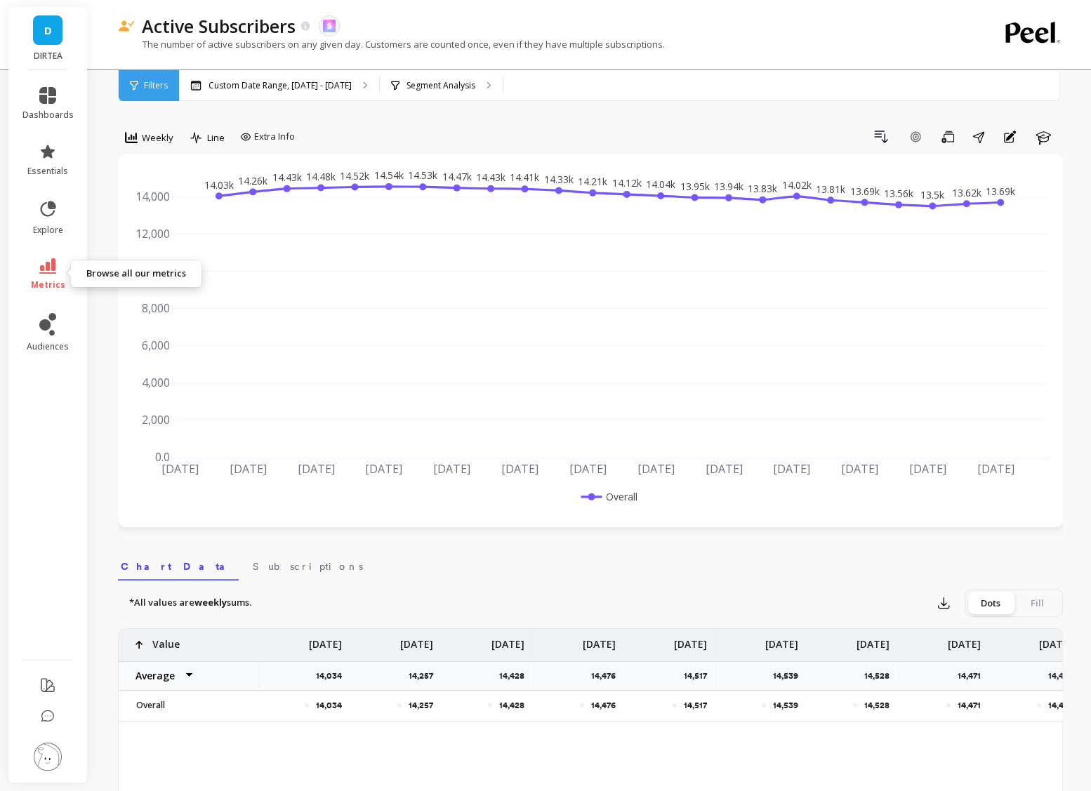
click at [52, 272] on icon at bounding box center [47, 265] width 17 height 15
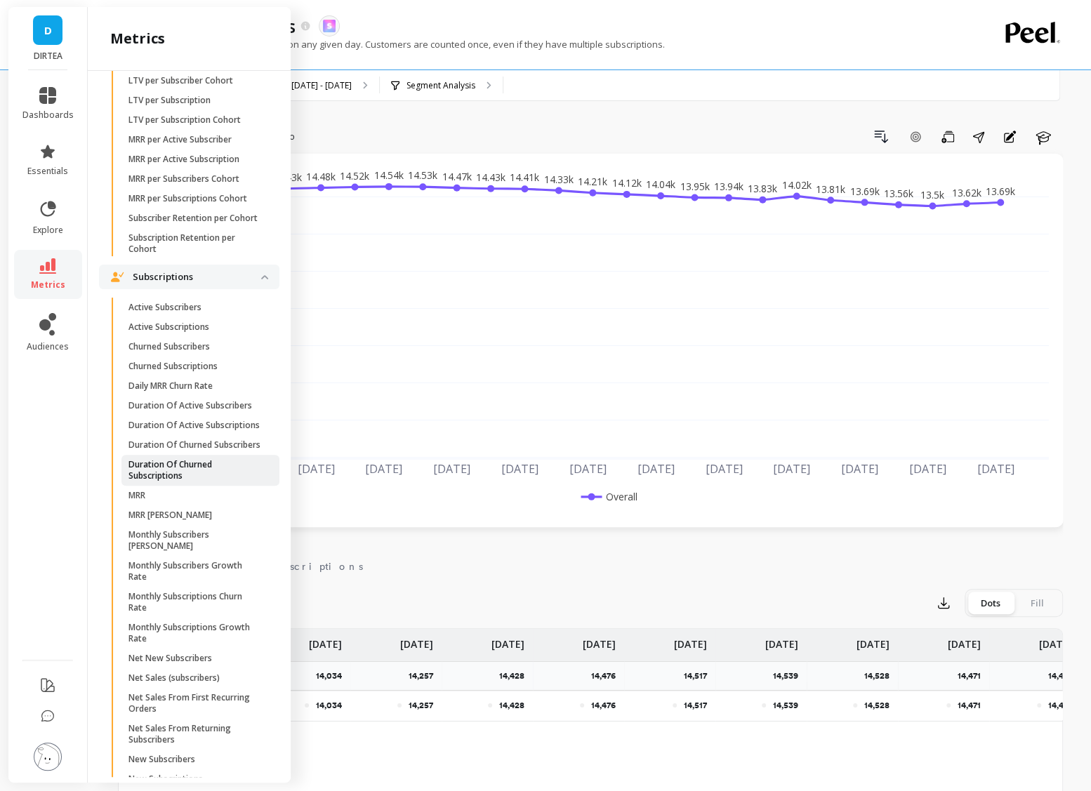
scroll to position [3631, 0]
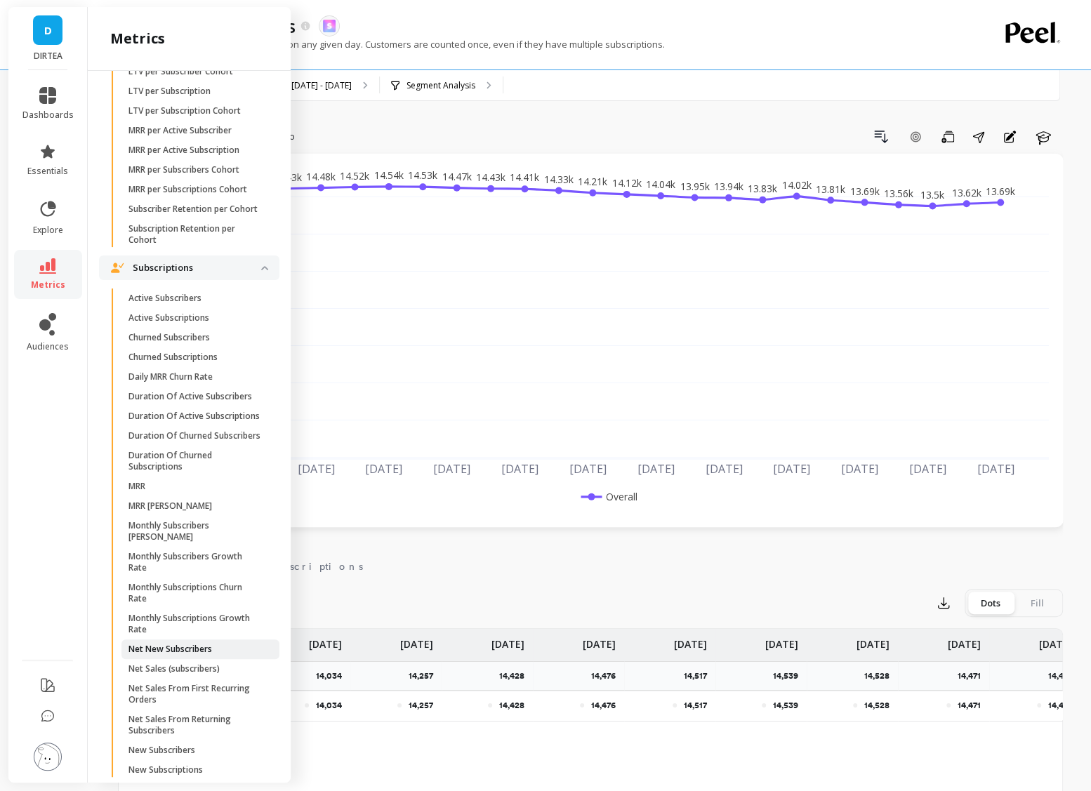
click at [185, 644] on p "Net New Subscribers" at bounding box center [171, 649] width 84 height 11
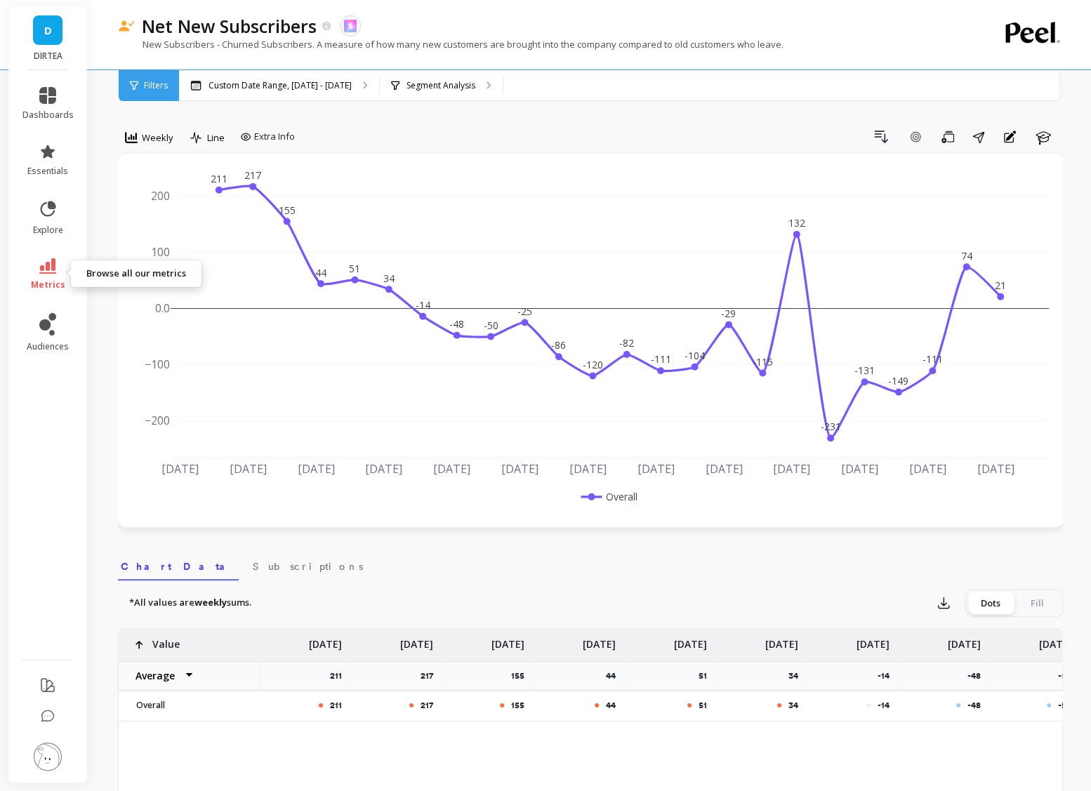
click at [53, 277] on link "metrics" at bounding box center [47, 274] width 51 height 32
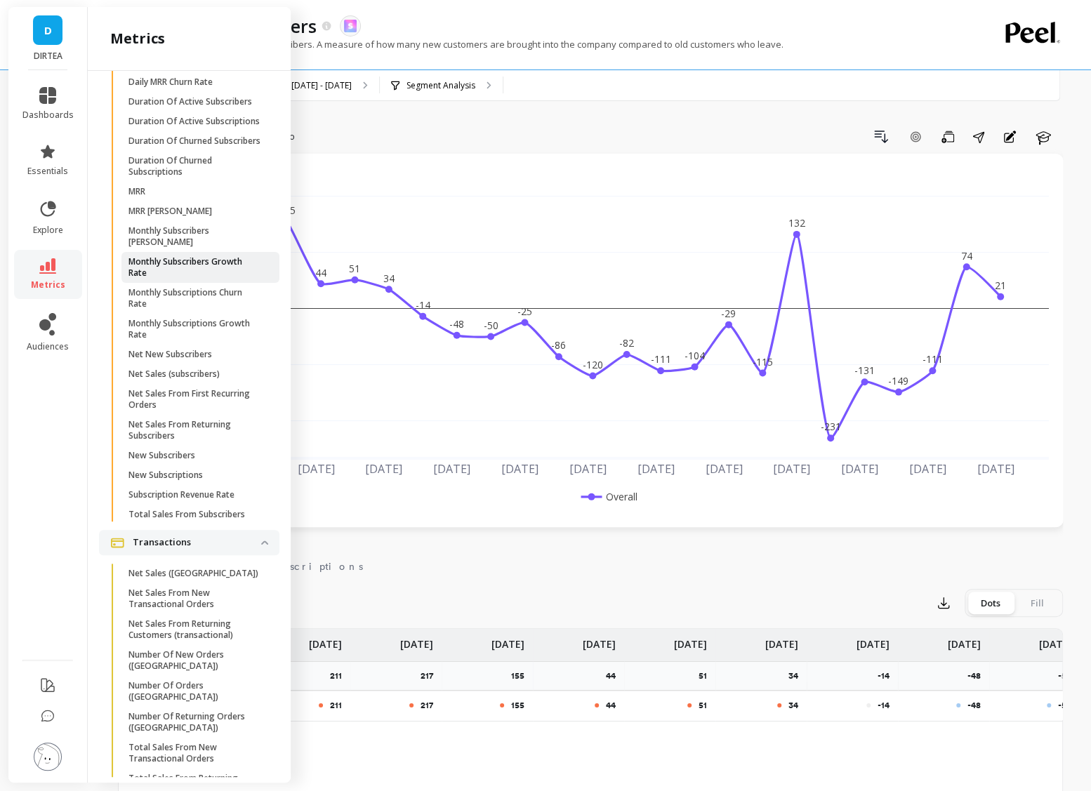
scroll to position [3962, 0]
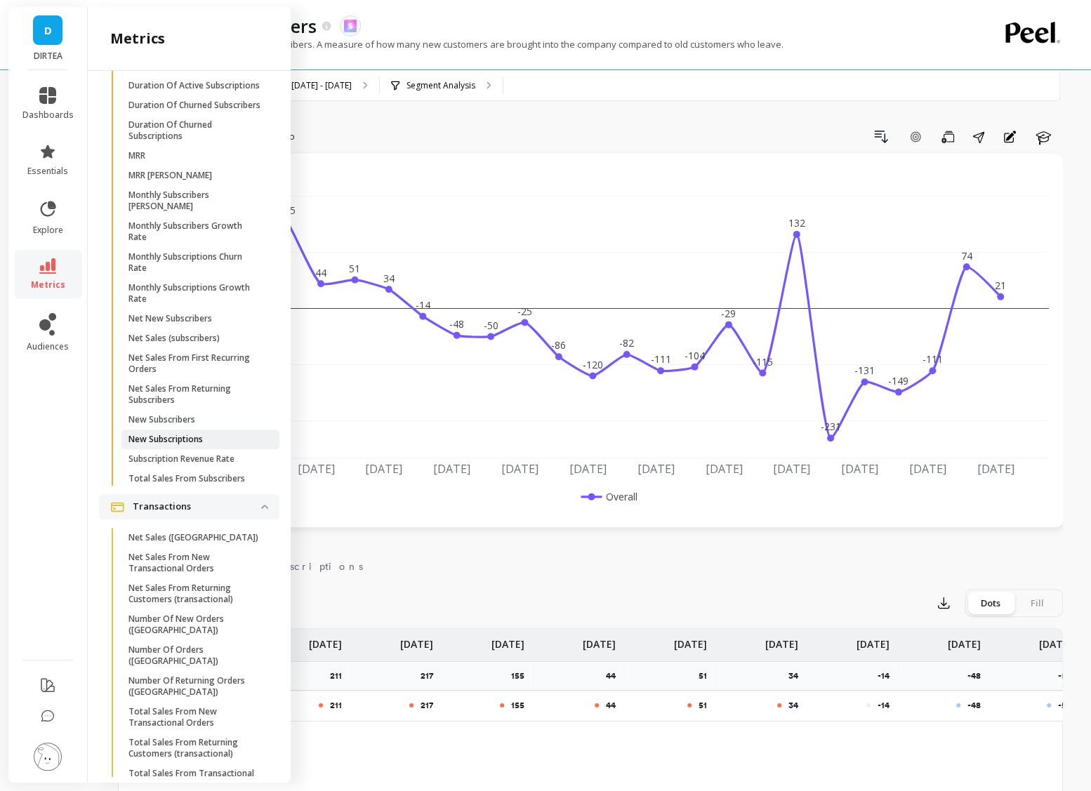
click at [206, 440] on span "New Subscriptions" at bounding box center [196, 439] width 134 height 11
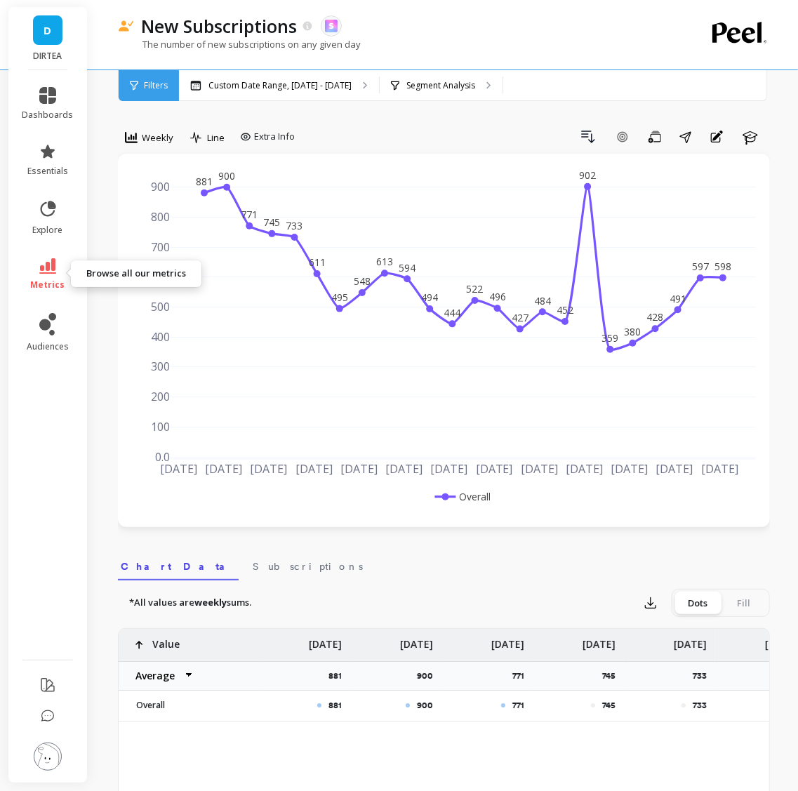
click at [48, 271] on icon at bounding box center [47, 265] width 17 height 15
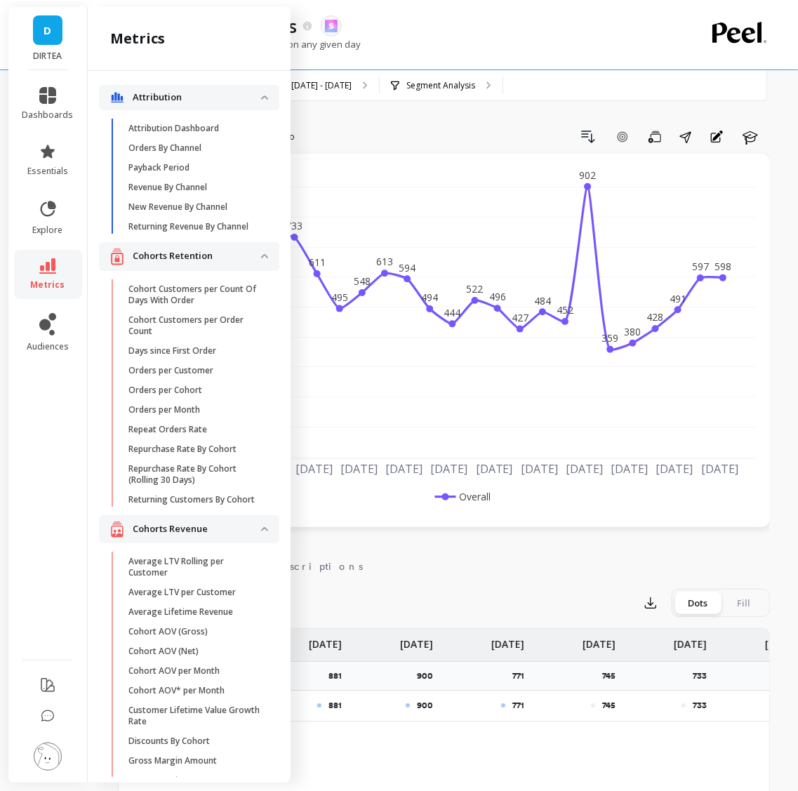
scroll to position [3917, 0]
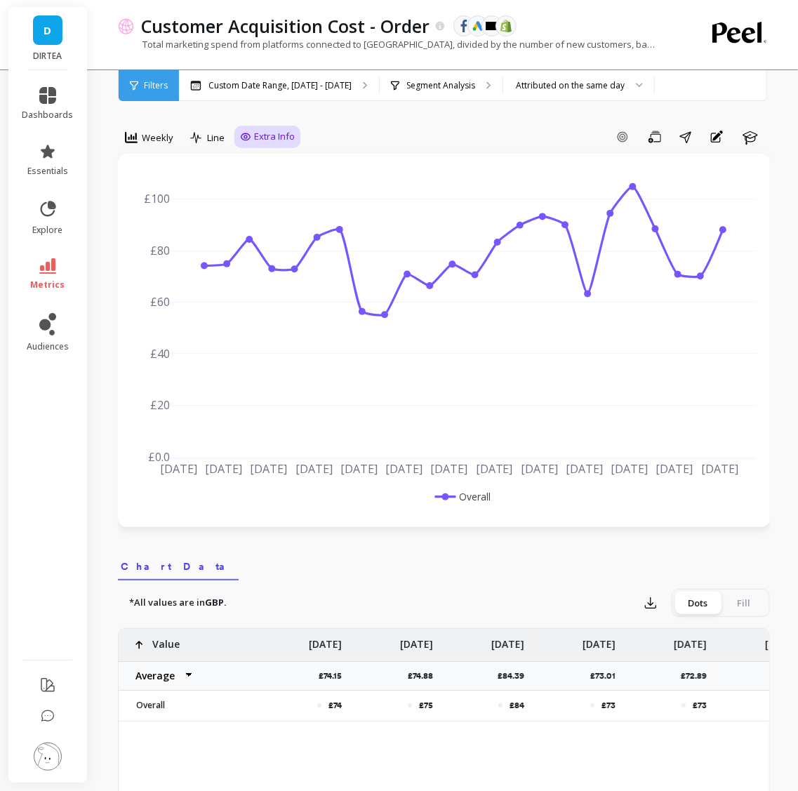
click at [256, 143] on span "Extra Info" at bounding box center [274, 137] width 41 height 14
click at [268, 214] on input "Values" at bounding box center [271, 219] width 49 height 14
checkbox input "true"
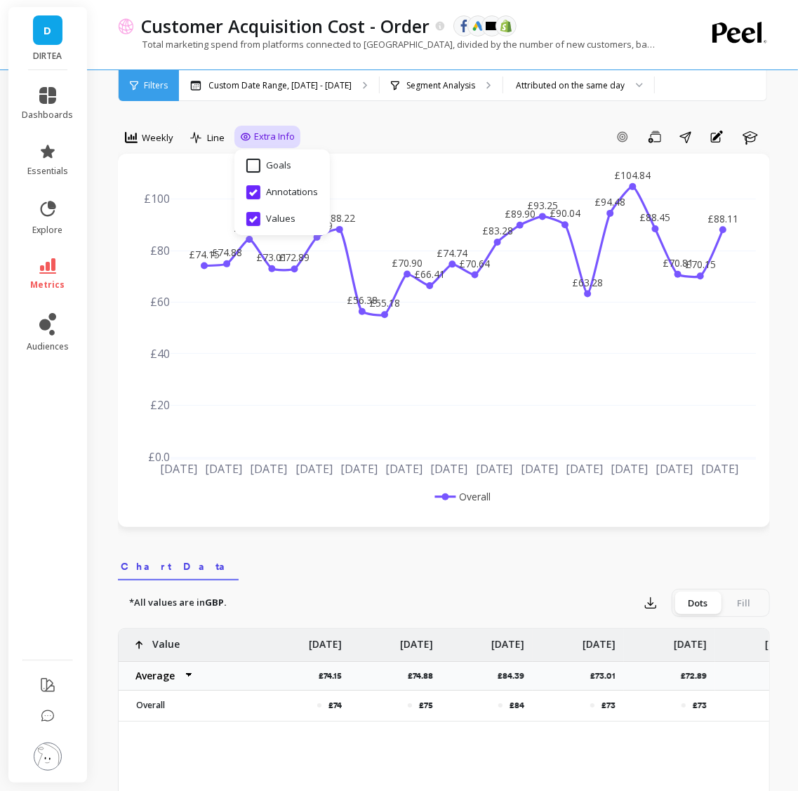
click at [390, 138] on div "Add Goal Save Share Annotations Learn" at bounding box center [536, 137] width 470 height 22
click at [395, 124] on div "Weekly Line Extra Info Add Goal Save Share Annotations Learn £74.15 £74.88 £84.…" at bounding box center [444, 805] width 652 height 1498
click at [464, 81] on p "Segment Analysis" at bounding box center [441, 85] width 69 height 11
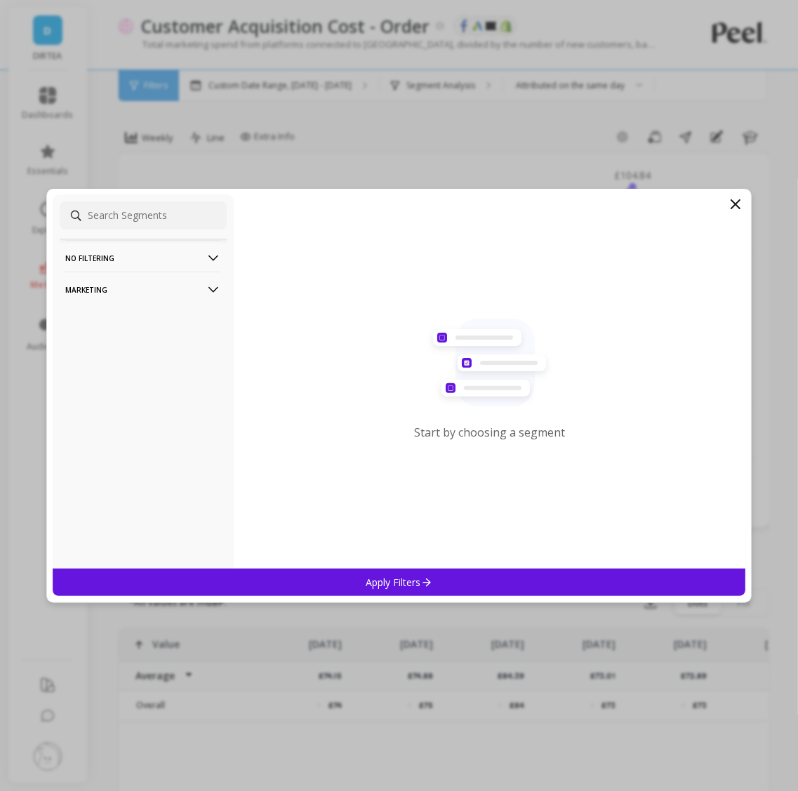
click at [144, 294] on p "Marketing" at bounding box center [143, 290] width 156 height 36
click at [112, 364] on div "Countries" at bounding box center [143, 366] width 167 height 22
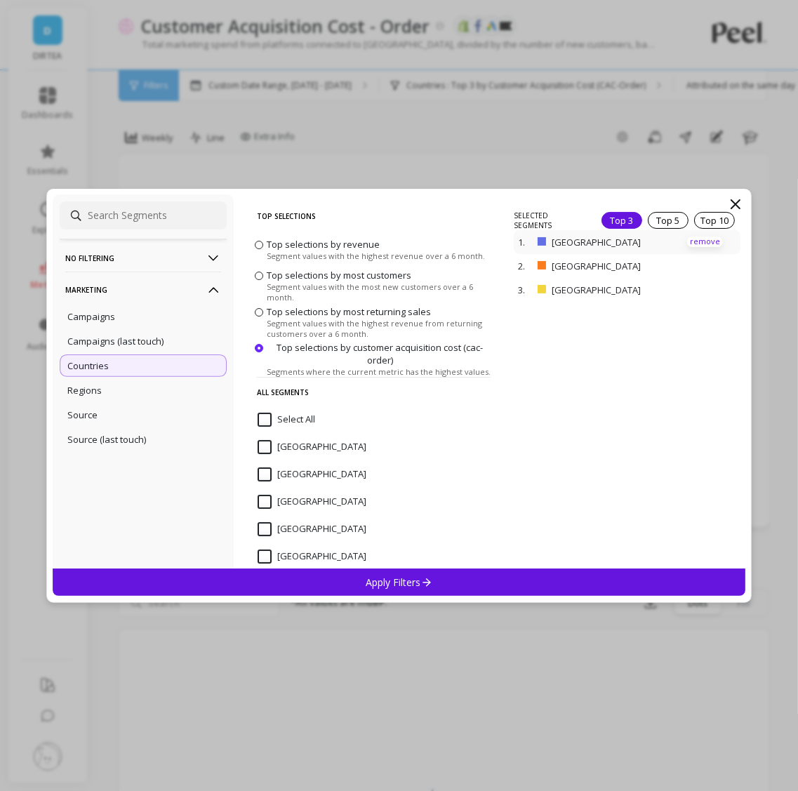
click at [704, 237] on p "remove" at bounding box center [706, 242] width 36 height 11
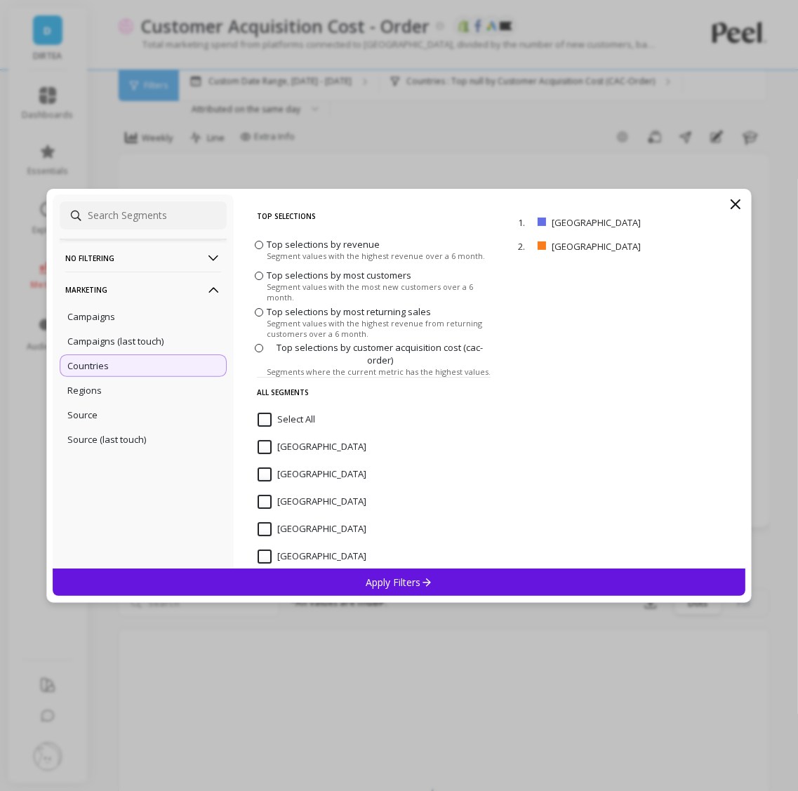
click at [497, 578] on div "Apply Filters" at bounding box center [400, 582] width 694 height 27
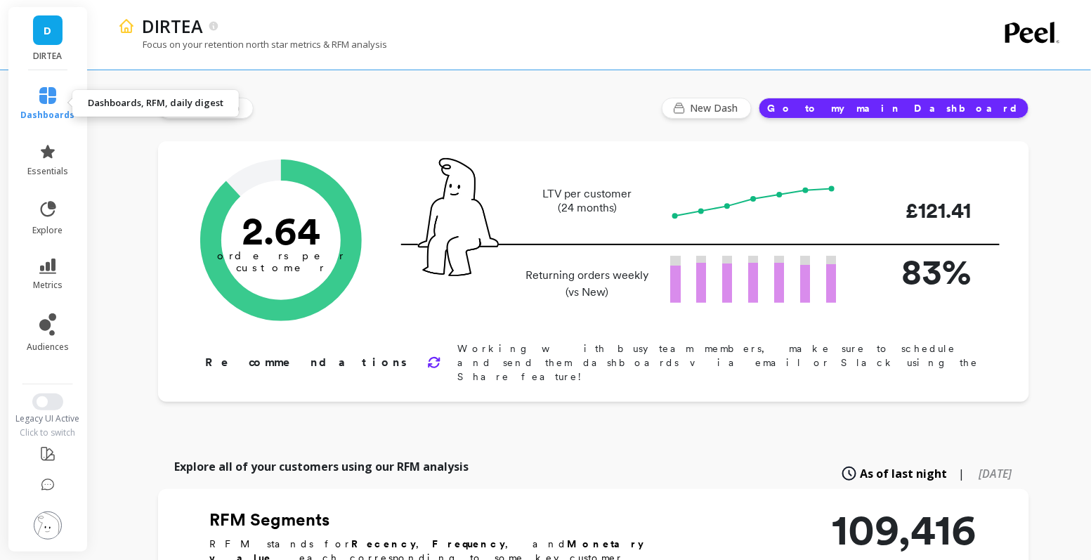
click at [44, 107] on link "dashboards" at bounding box center [48, 104] width 54 height 34
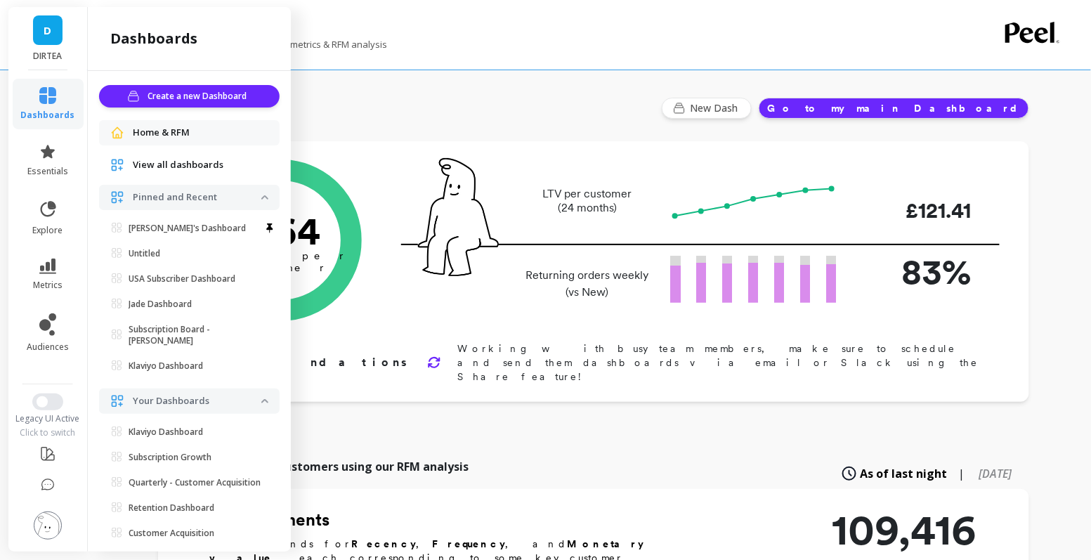
click at [185, 495] on ul "Klaviyo Dashboard Set as default dashboard Subscription Growth Set as default d…" at bounding box center [192, 498] width 175 height 152
click at [185, 504] on p "Retention Dashboard" at bounding box center [172, 507] width 86 height 11
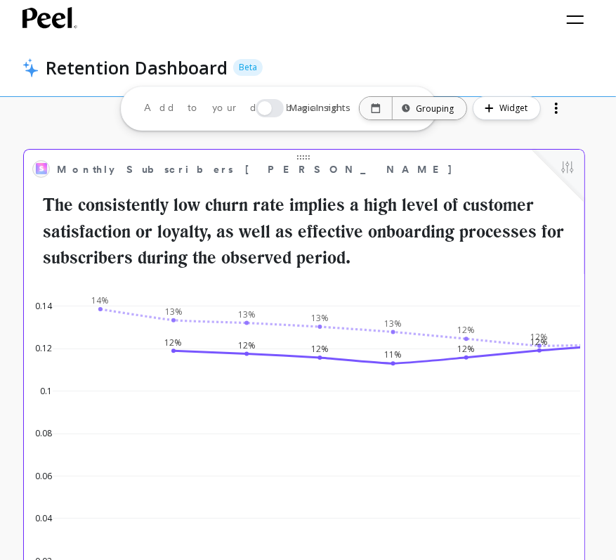
scroll to position [386, 530]
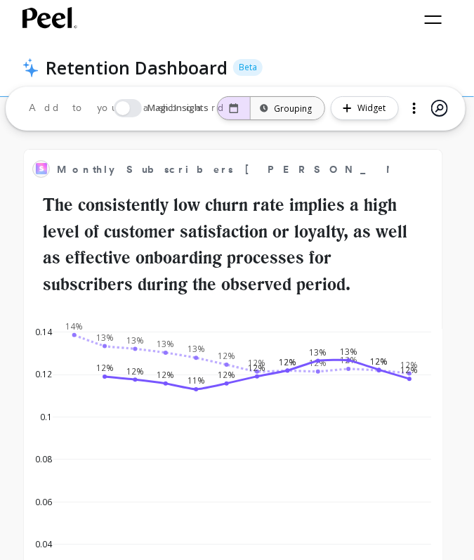
click at [237, 103] on icon at bounding box center [234, 108] width 10 height 10
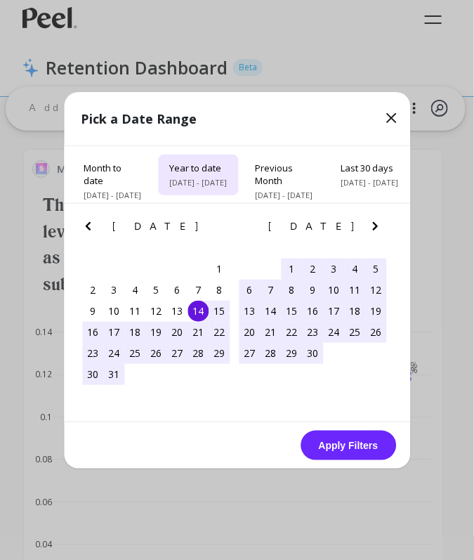
click at [221, 179] on span "1/1/2025 - 9/14/2025" at bounding box center [198, 182] width 58 height 11
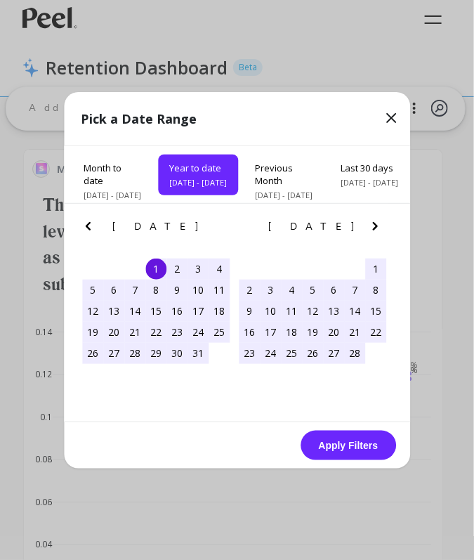
click at [334, 446] on button "Apply Filters" at bounding box center [349, 445] width 96 height 29
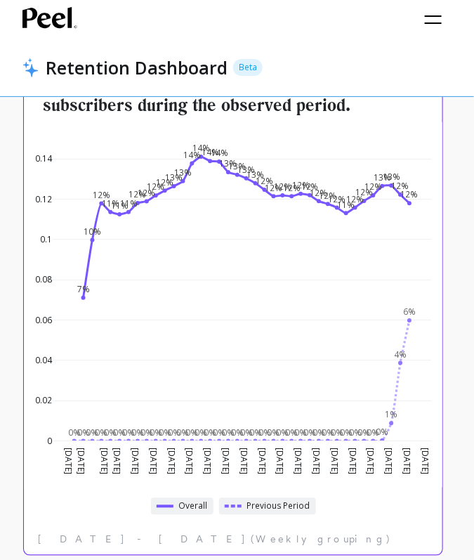
scroll to position [190, 0]
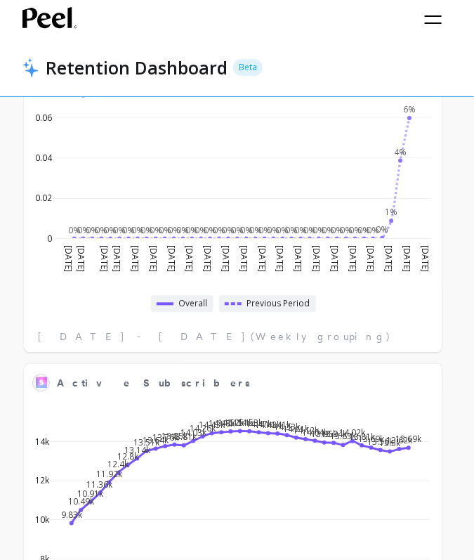
scroll to position [523, 0]
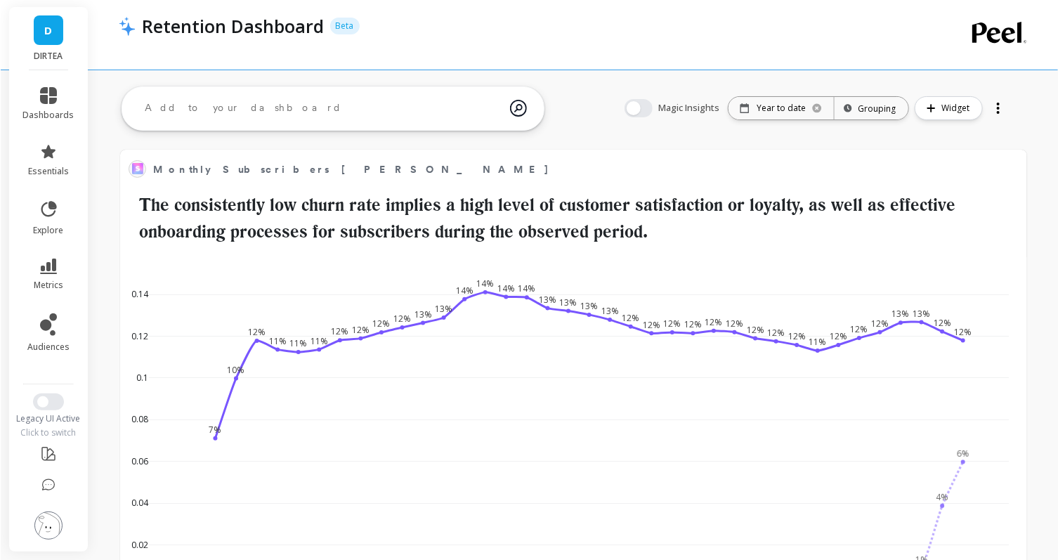
scroll to position [0, 0]
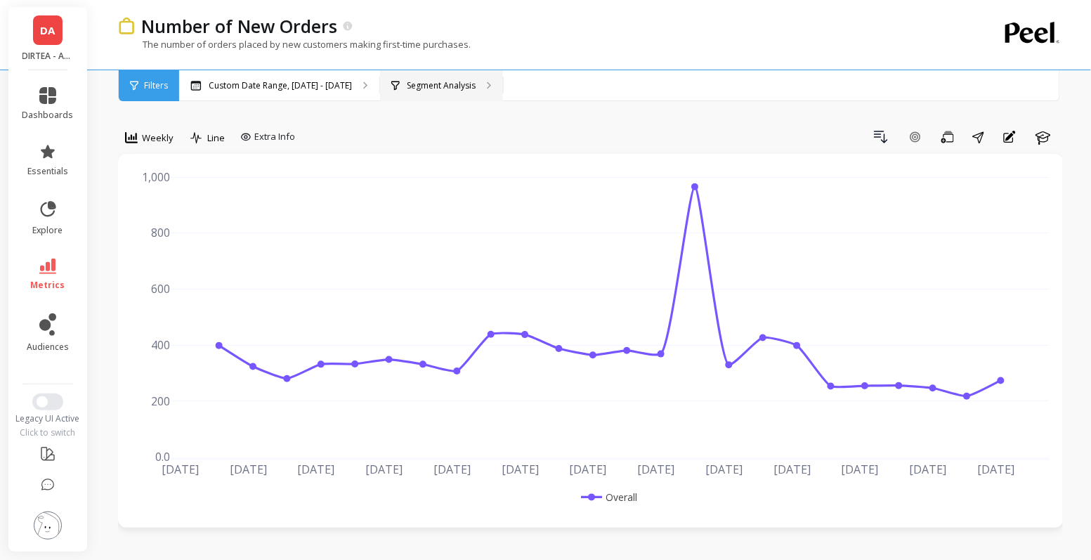
click at [412, 84] on p "Segment Analysis" at bounding box center [441, 85] width 69 height 11
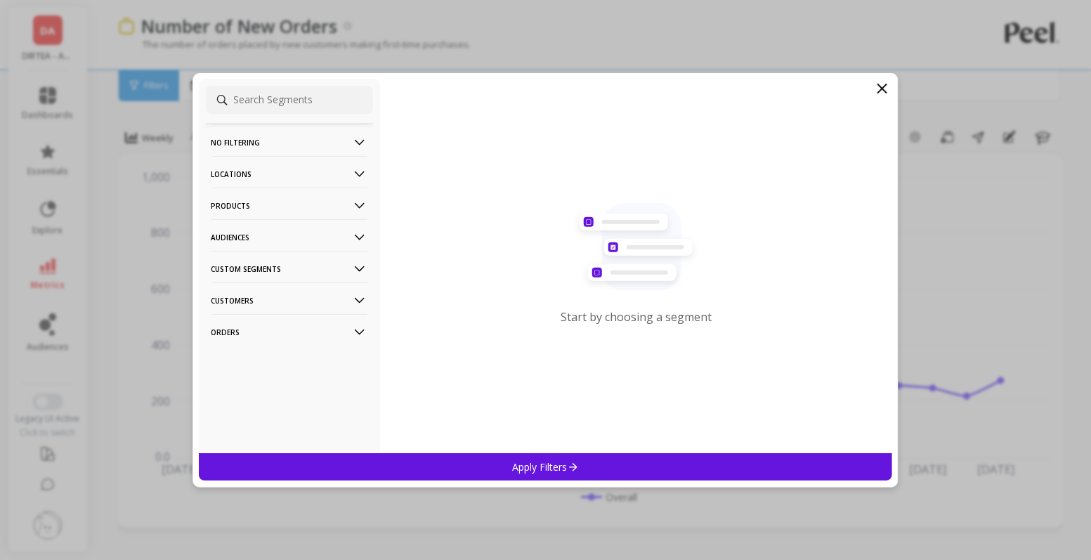
click at [338, 202] on p "Products" at bounding box center [289, 206] width 156 height 36
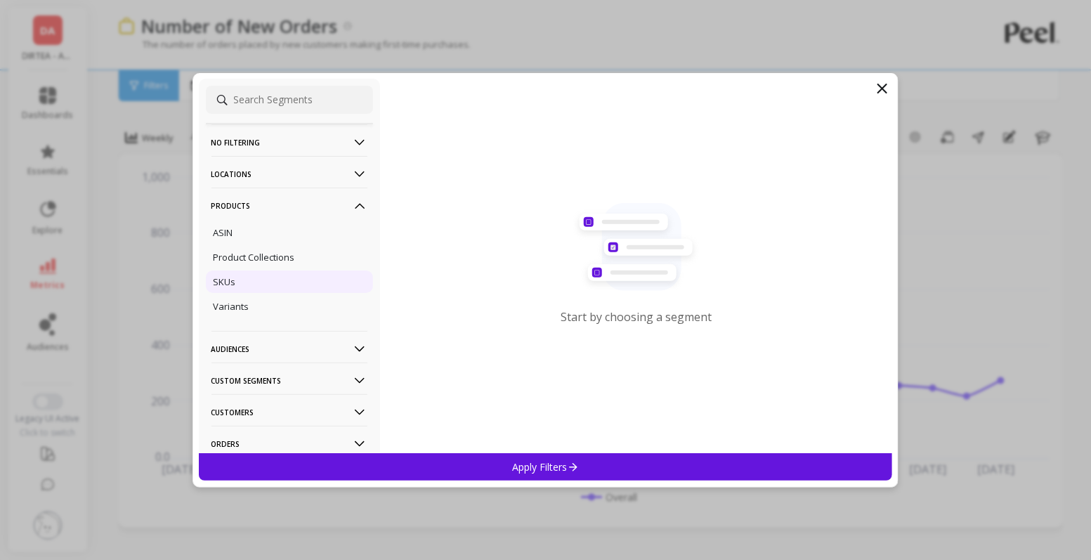
click at [288, 284] on div "SKUs" at bounding box center [289, 281] width 167 height 22
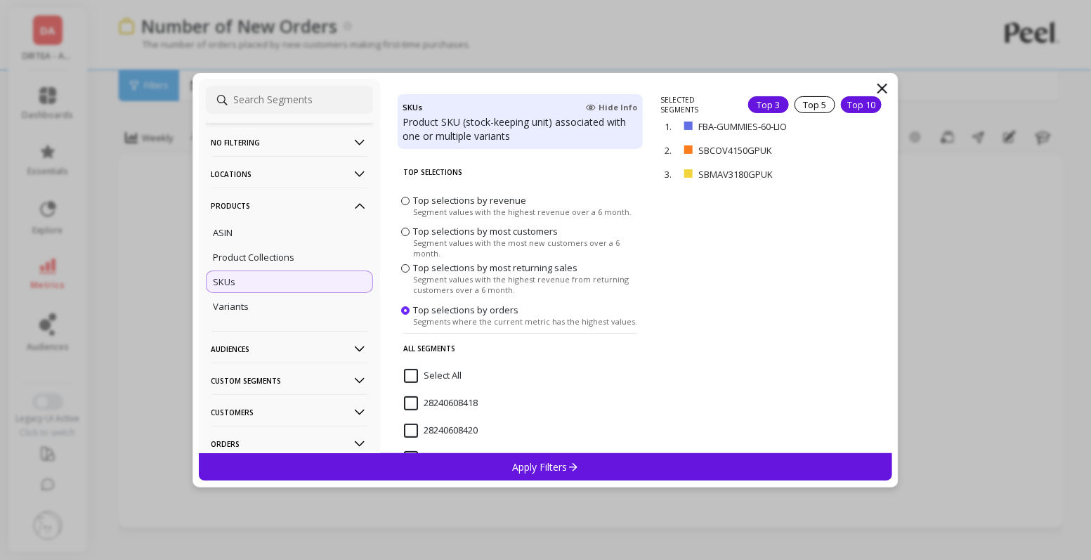
click at [857, 100] on div "Top 10" at bounding box center [861, 104] width 41 height 17
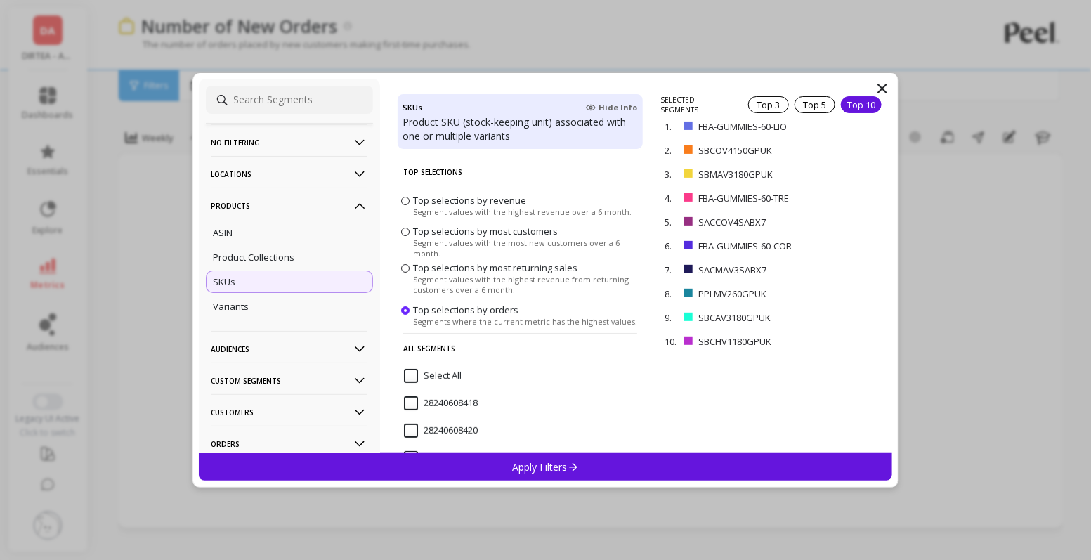
click at [631, 470] on div "Apply Filters" at bounding box center [546, 466] width 694 height 27
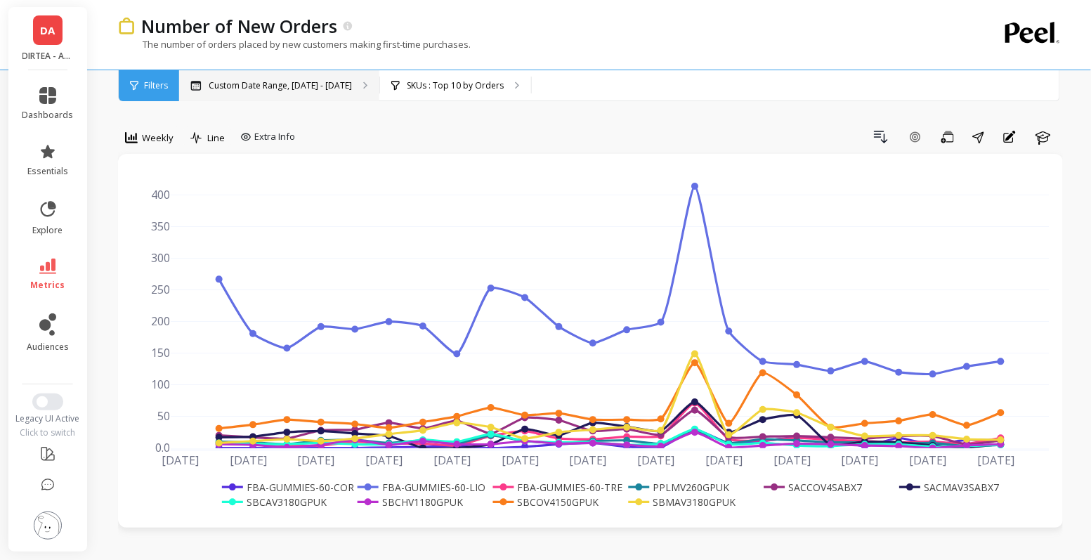
click at [317, 84] on p "Custom Date Range, [DATE] - [DATE]" at bounding box center [280, 85] width 143 height 11
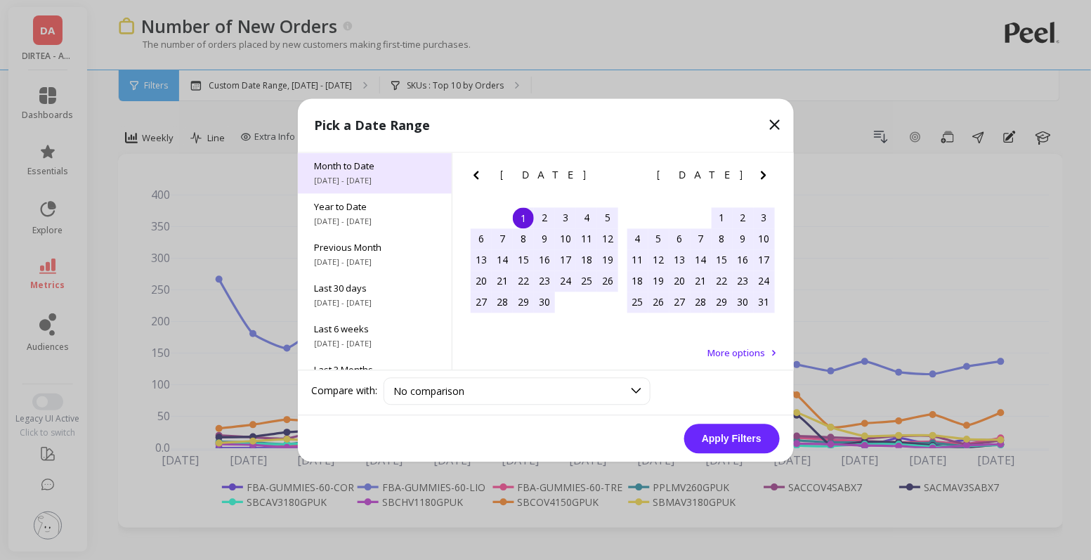
click at [365, 172] on div "Month to Date [DATE] - [DATE]" at bounding box center [375, 172] width 154 height 41
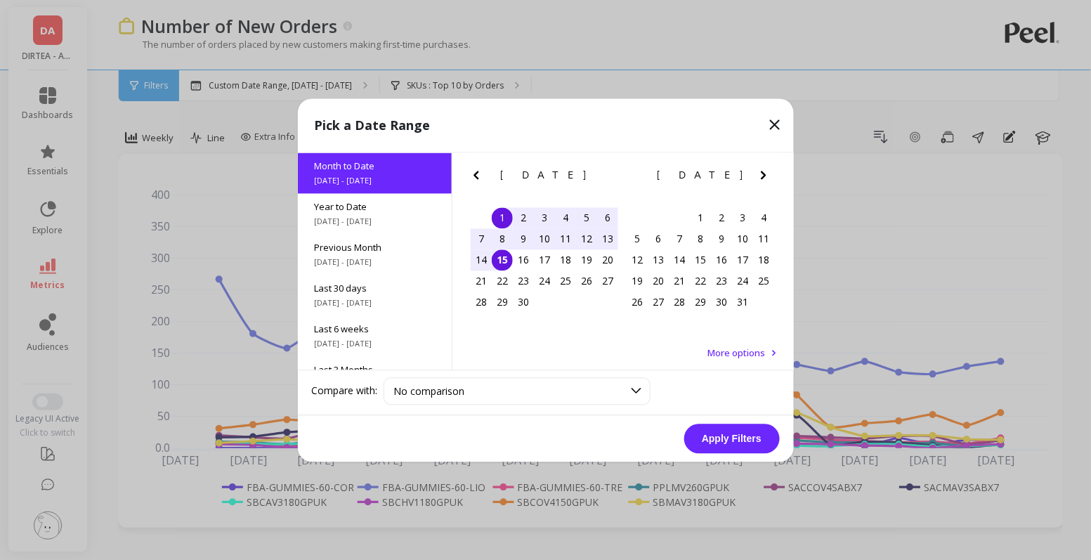
click at [742, 434] on button "Apply Filters" at bounding box center [732, 437] width 96 height 29
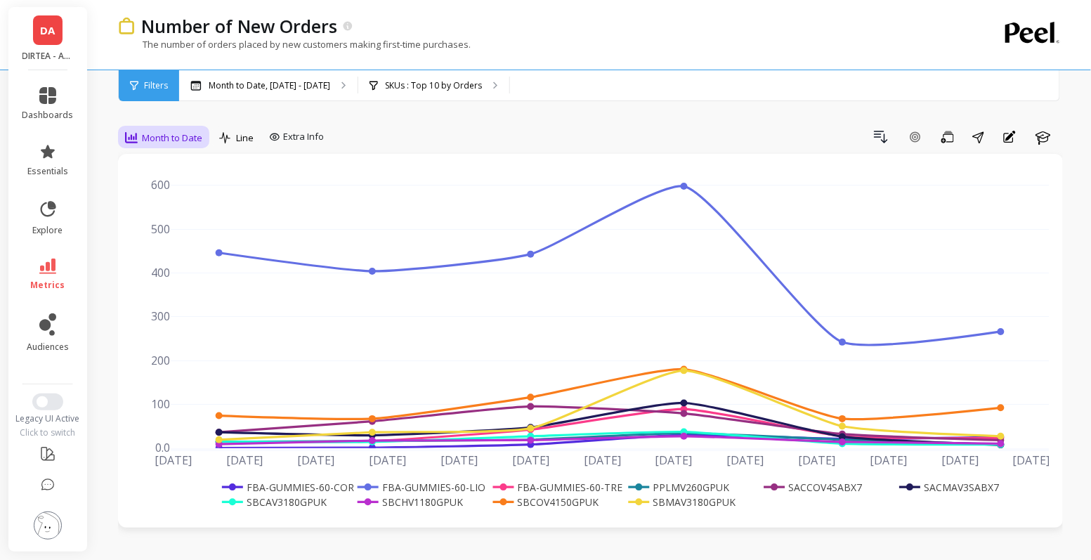
click at [188, 135] on span "Month to Date" at bounding box center [172, 137] width 60 height 13
click at [148, 194] on div "Daily" at bounding box center [170, 196] width 80 height 13
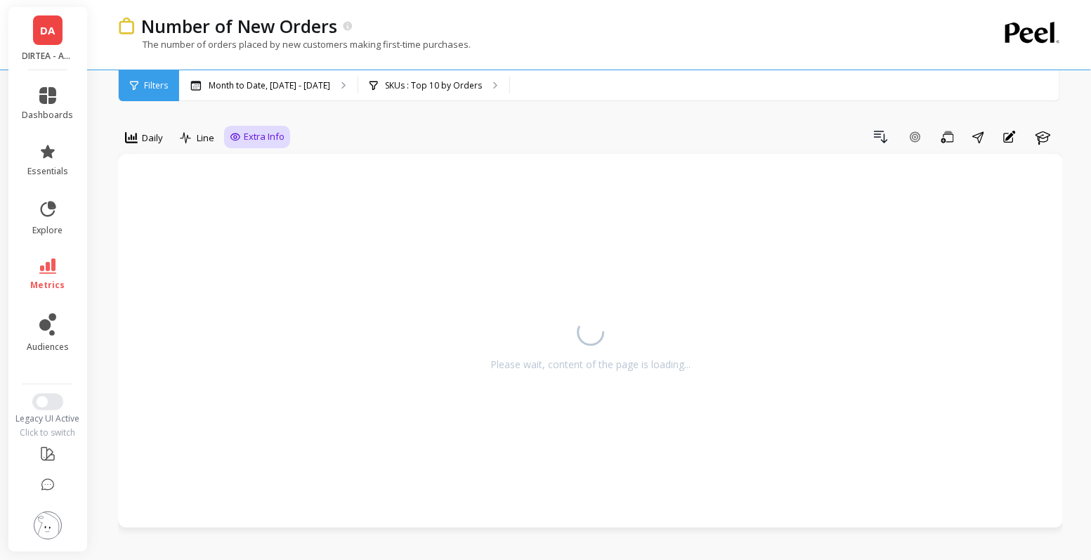
click at [275, 141] on span "Extra Info" at bounding box center [264, 137] width 41 height 14
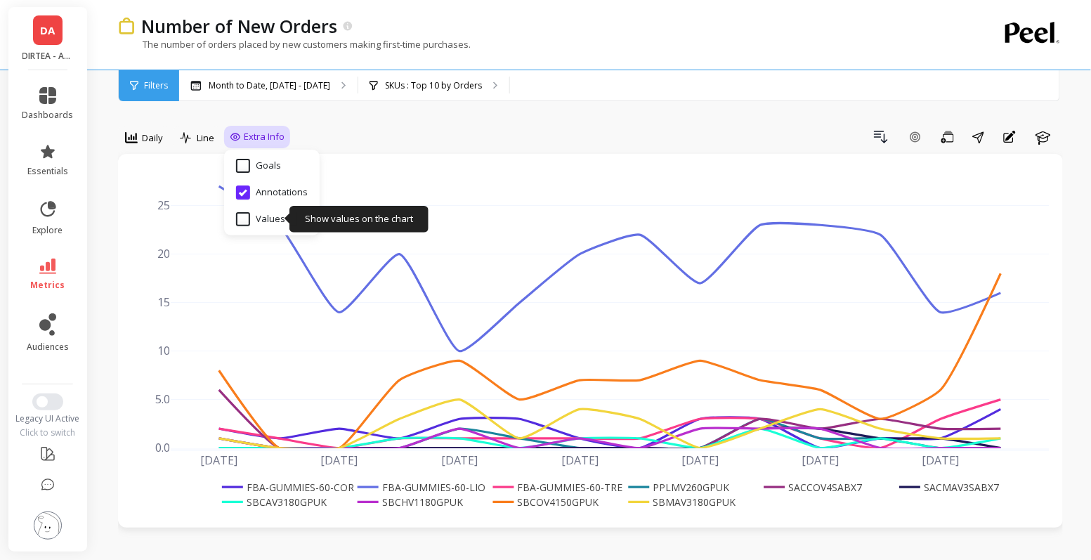
click at [267, 213] on input "Values" at bounding box center [260, 219] width 49 height 14
checkbox input "true"
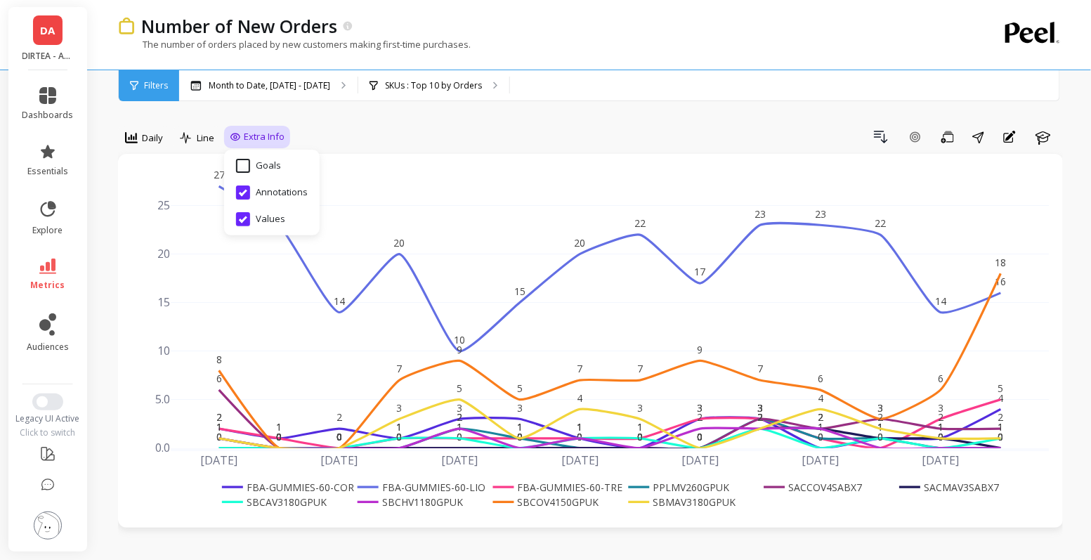
click at [459, 143] on div "Drill Down Add Goal Save Share Annotations Learn" at bounding box center [676, 137] width 773 height 22
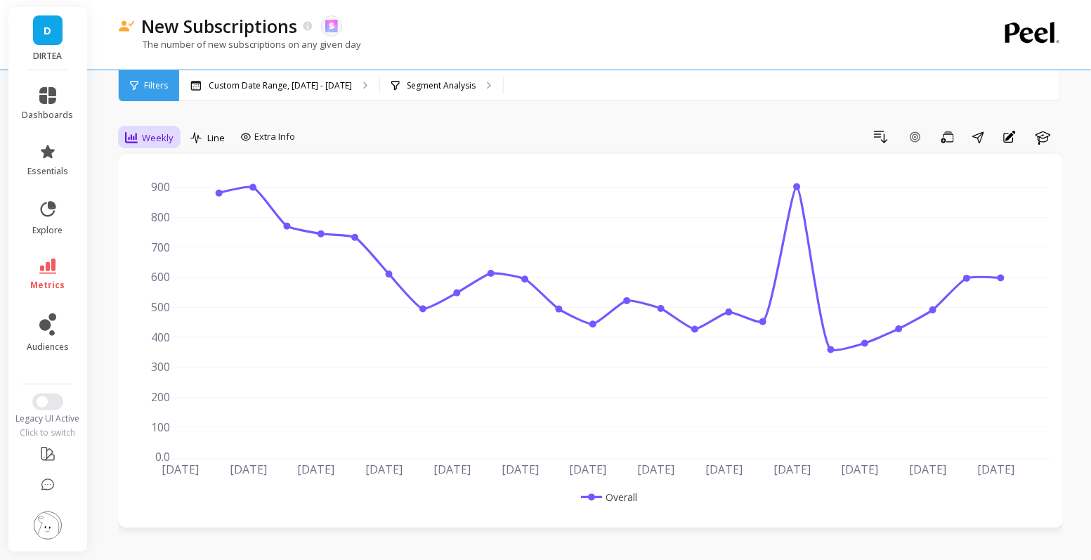
click at [152, 138] on span "Weekly" at bounding box center [158, 137] width 32 height 13
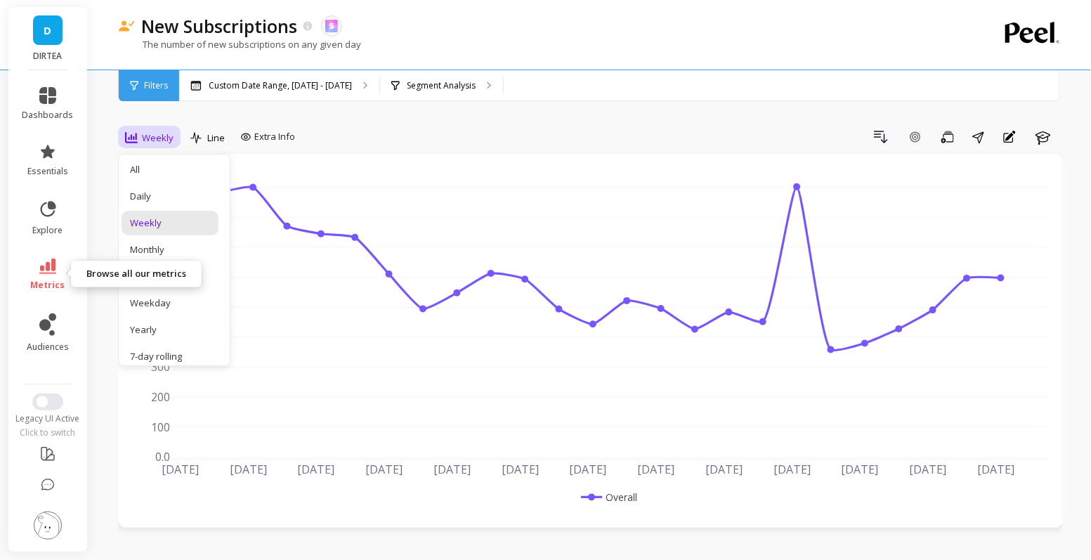
click at [56, 284] on span "metrics" at bounding box center [48, 285] width 34 height 11
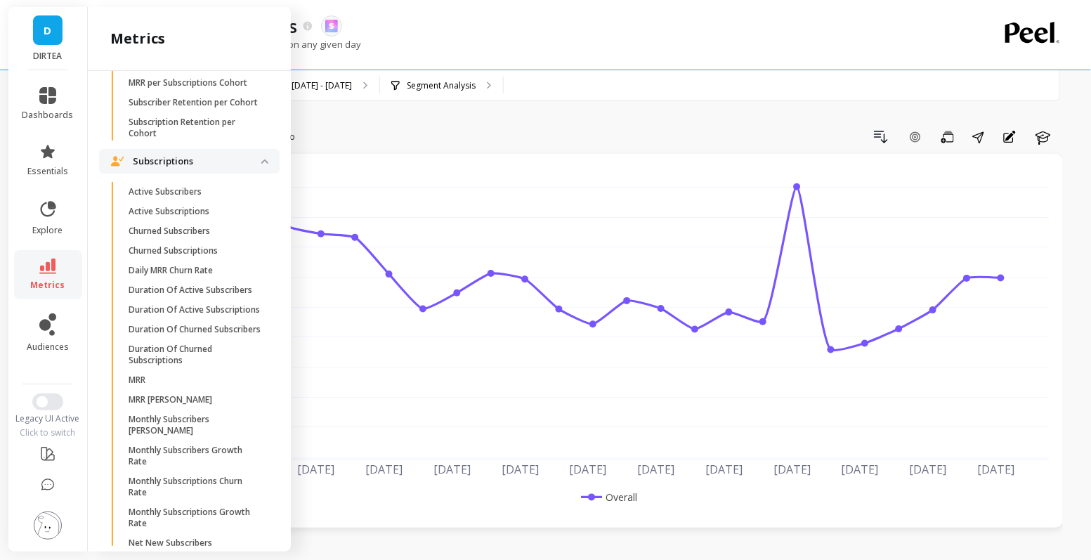
scroll to position [3672, 0]
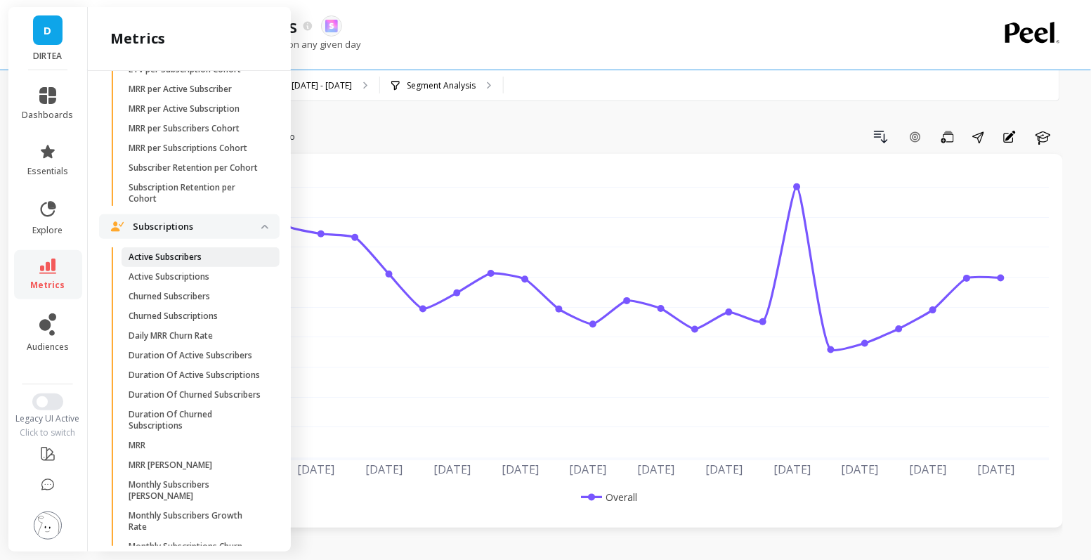
click at [181, 256] on p "Active Subscribers" at bounding box center [165, 256] width 73 height 11
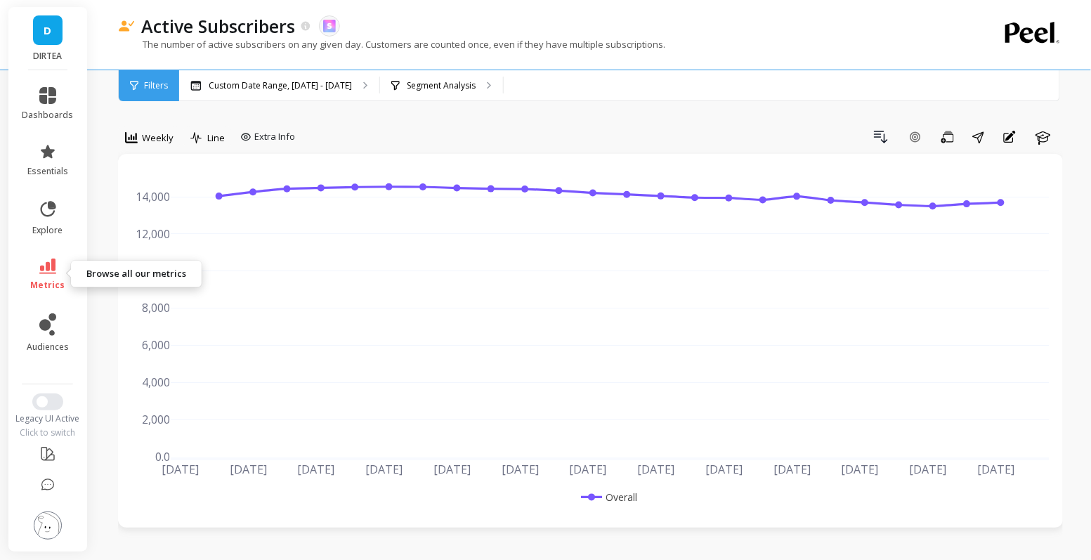
click at [54, 263] on icon at bounding box center [47, 265] width 17 height 15
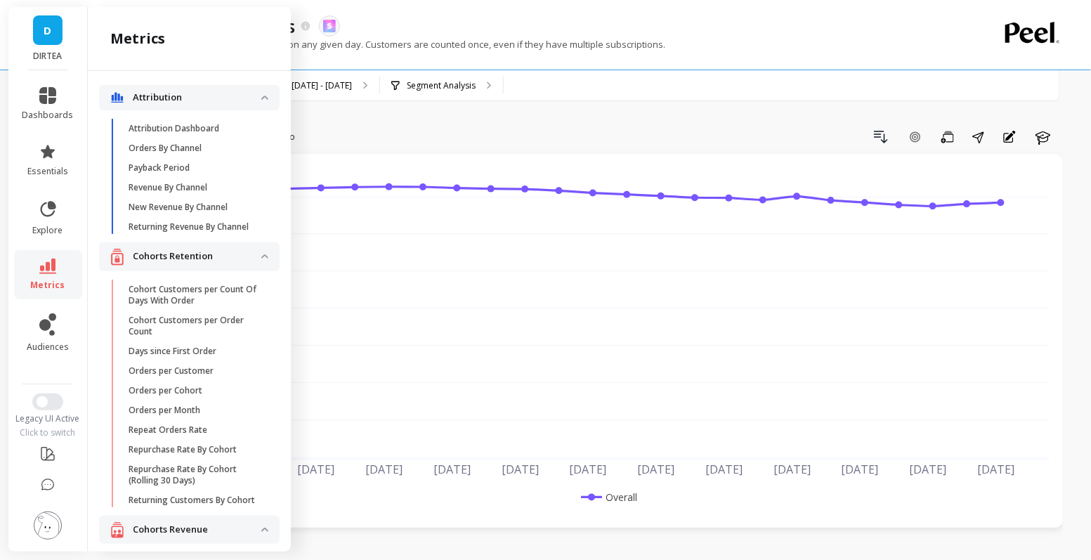
scroll to position [3639, 0]
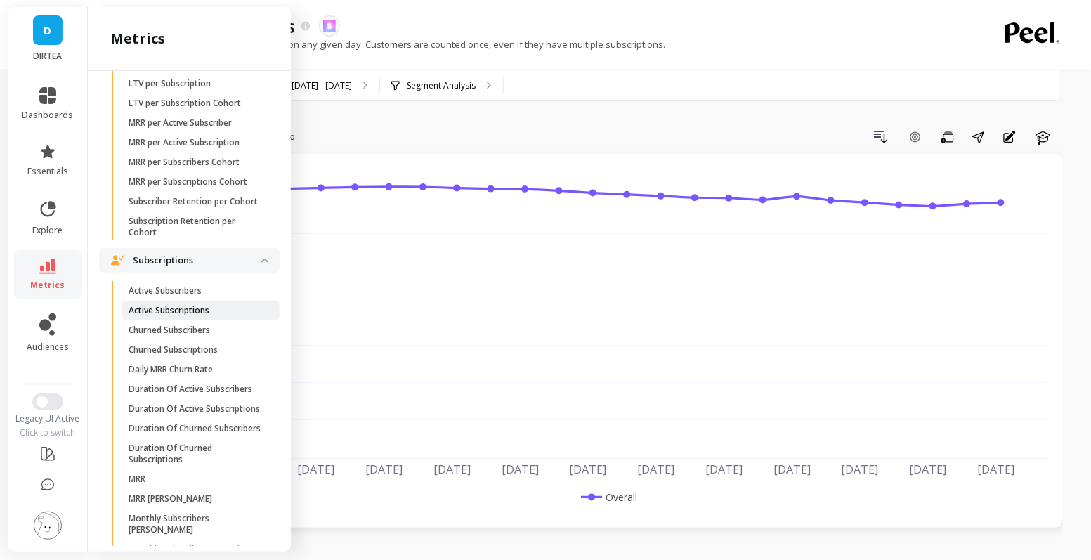
click at [200, 302] on link "Active Subscriptions" at bounding box center [200, 311] width 158 height 20
